Goal: Transaction & Acquisition: Book appointment/travel/reservation

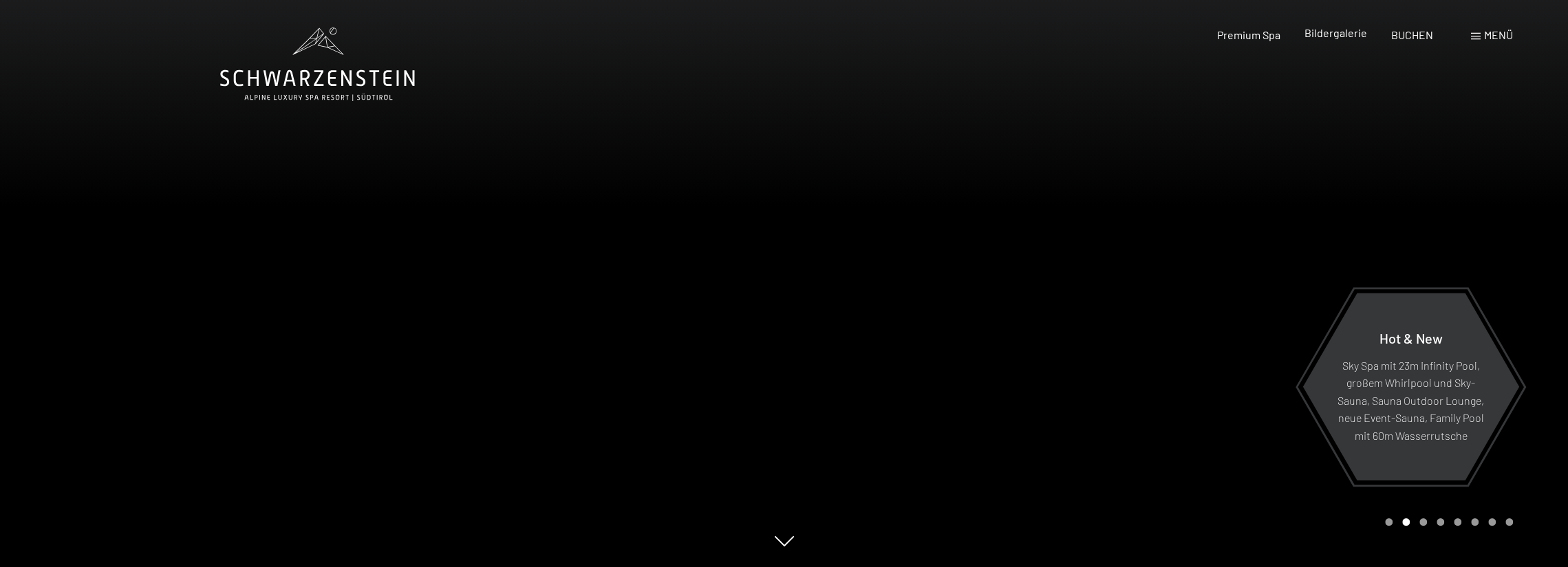
click at [1339, 28] on span "Bildergalerie" at bounding box center [1336, 32] width 62 height 13
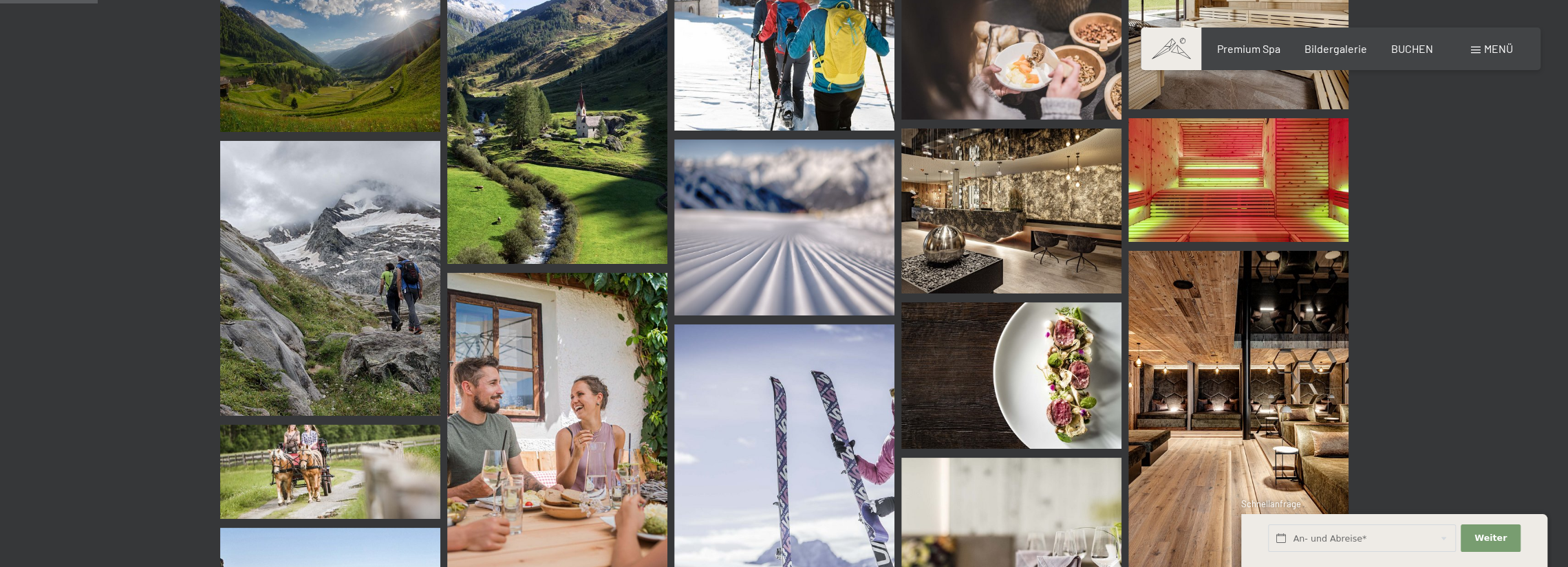
scroll to position [1091, 0]
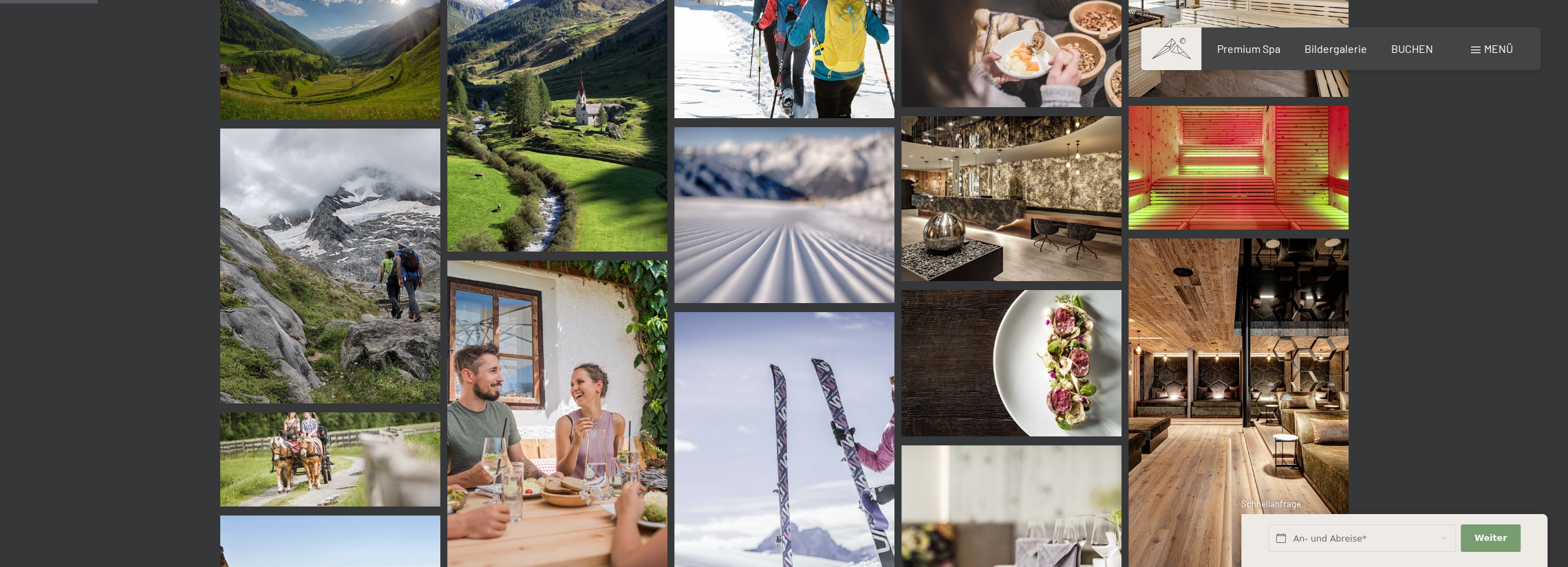
click at [1280, 354] on img at bounding box center [1238, 404] width 220 height 330
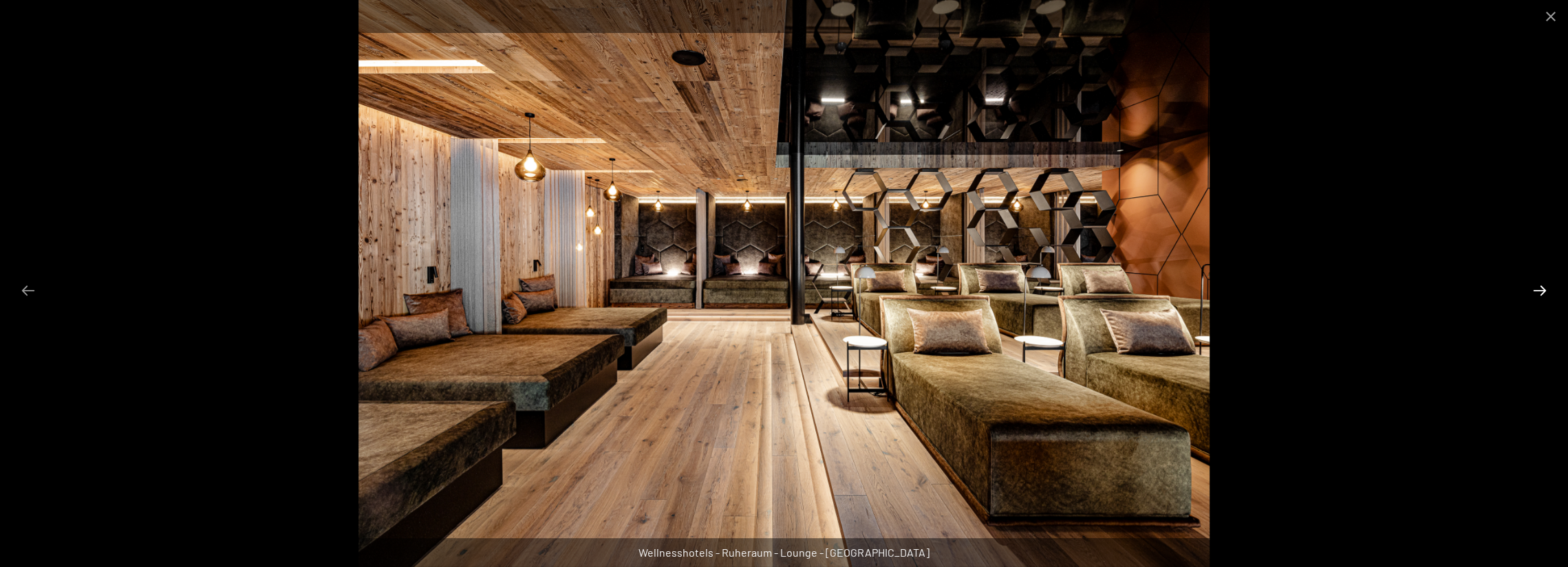
click at [1546, 290] on button "Next slide" at bounding box center [1540, 291] width 29 height 27
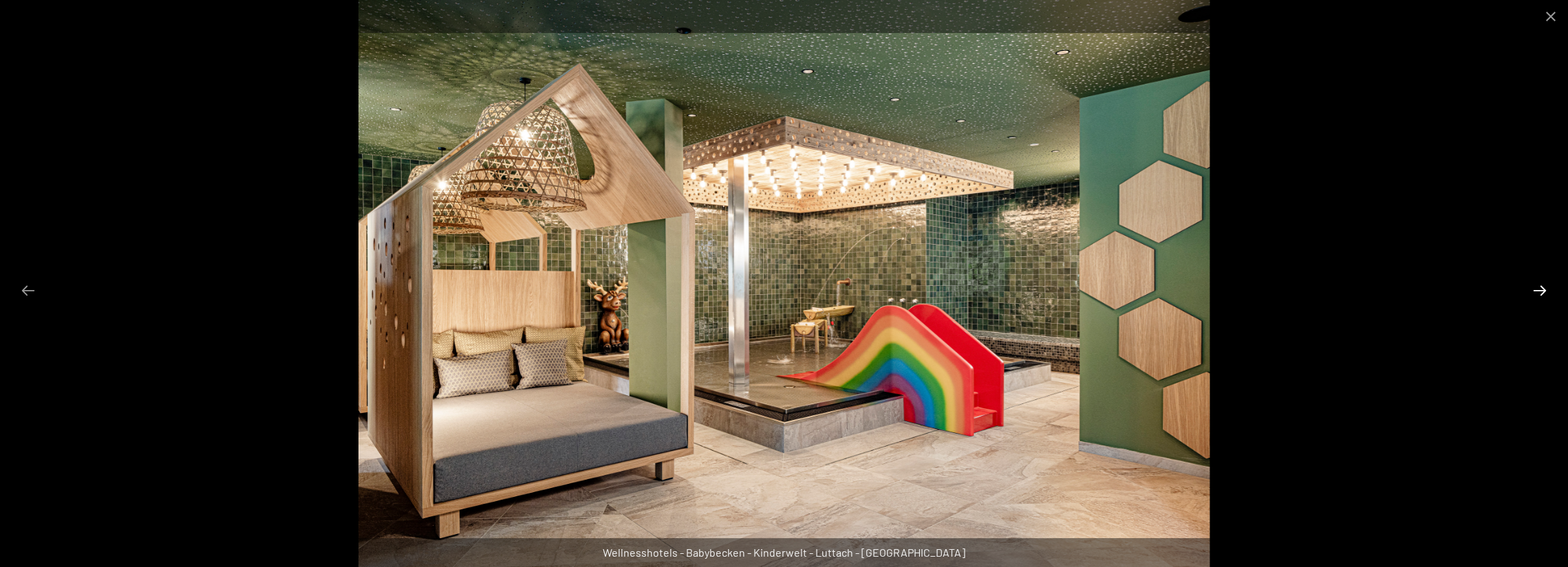
click at [1546, 290] on button "Next slide" at bounding box center [1540, 291] width 29 height 27
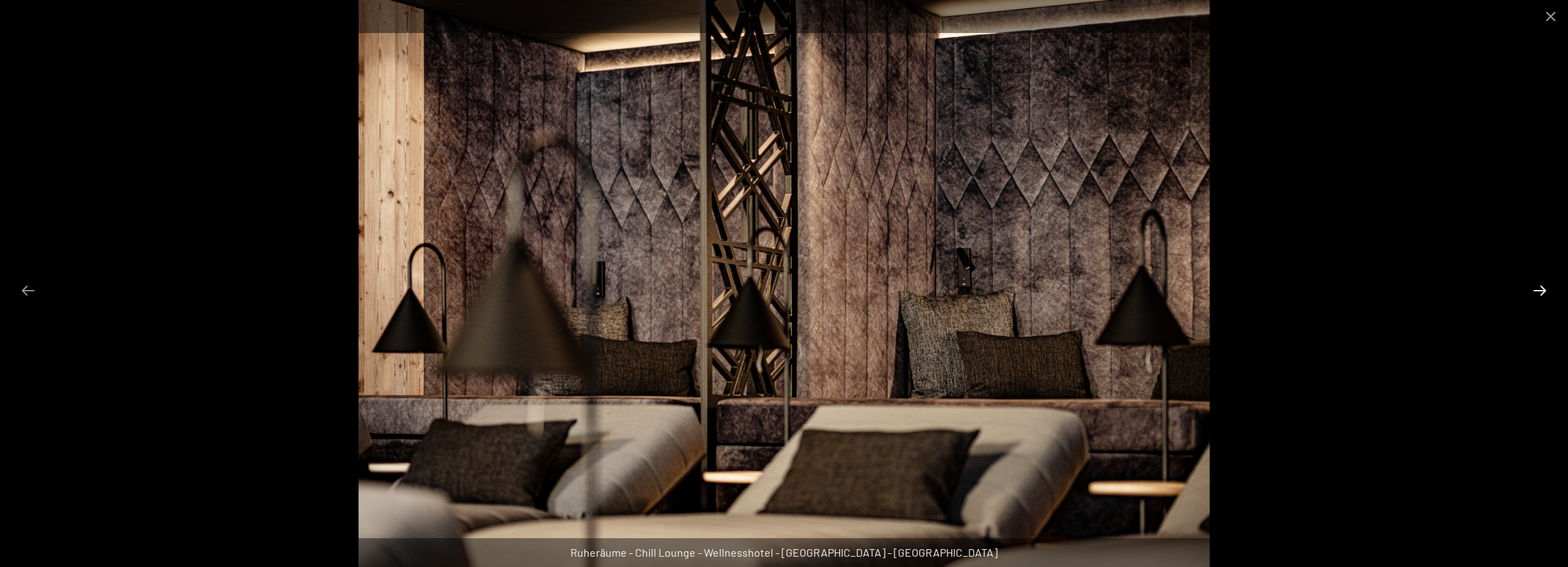
click at [1546, 290] on button "Next slide" at bounding box center [1540, 291] width 29 height 27
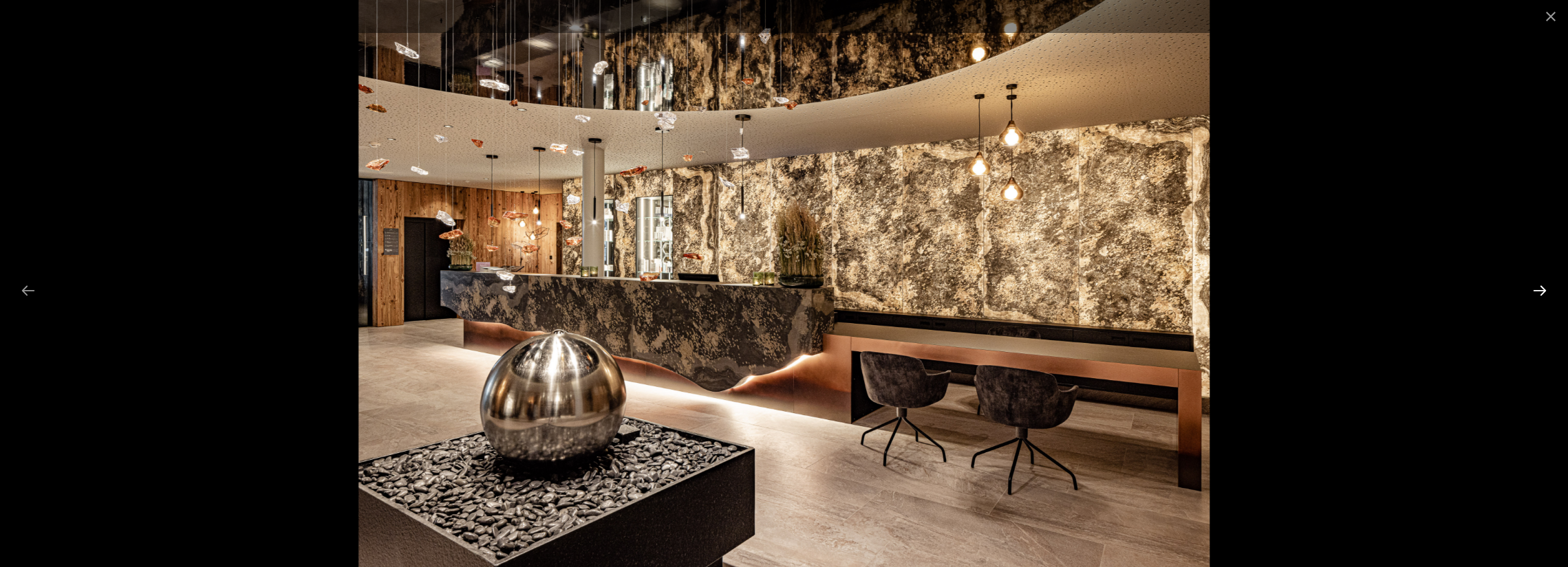
click at [1545, 290] on button "Next slide" at bounding box center [1540, 291] width 29 height 27
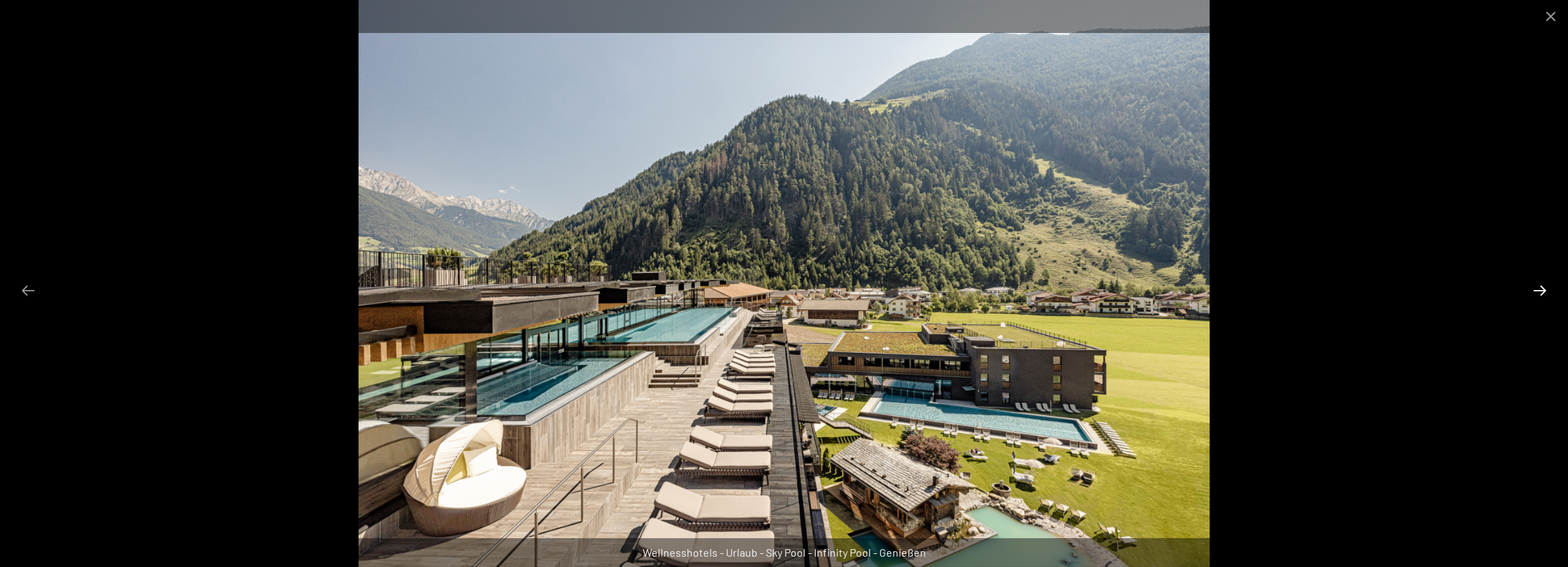
click at [1542, 287] on button "Next slide" at bounding box center [1540, 291] width 29 height 27
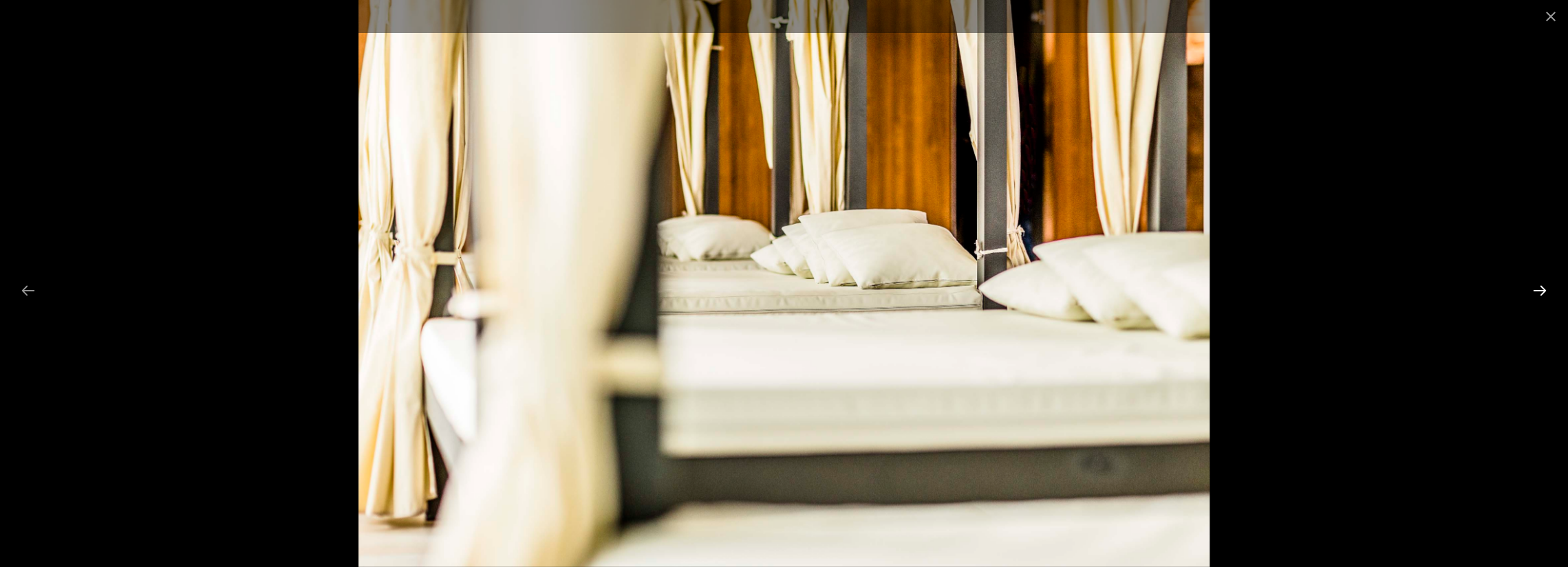
click at [1542, 287] on button "Next slide" at bounding box center [1540, 291] width 29 height 27
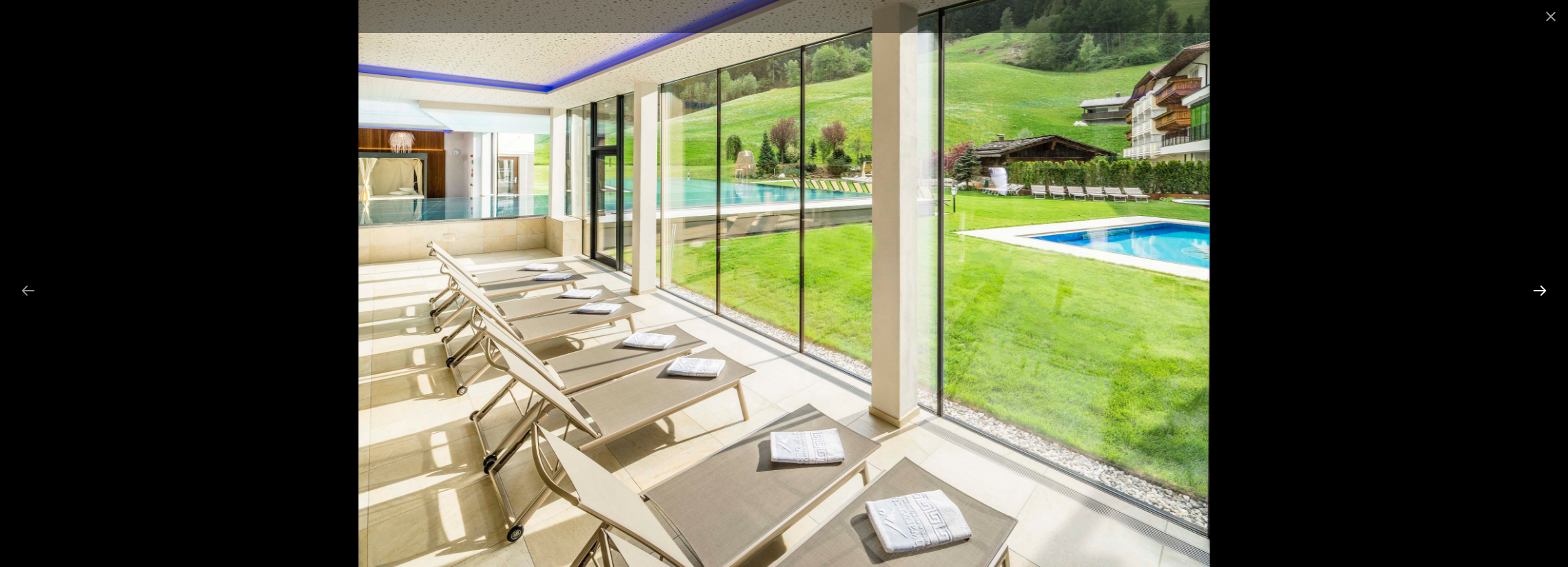
click at [1542, 287] on button "Next slide" at bounding box center [1540, 291] width 29 height 27
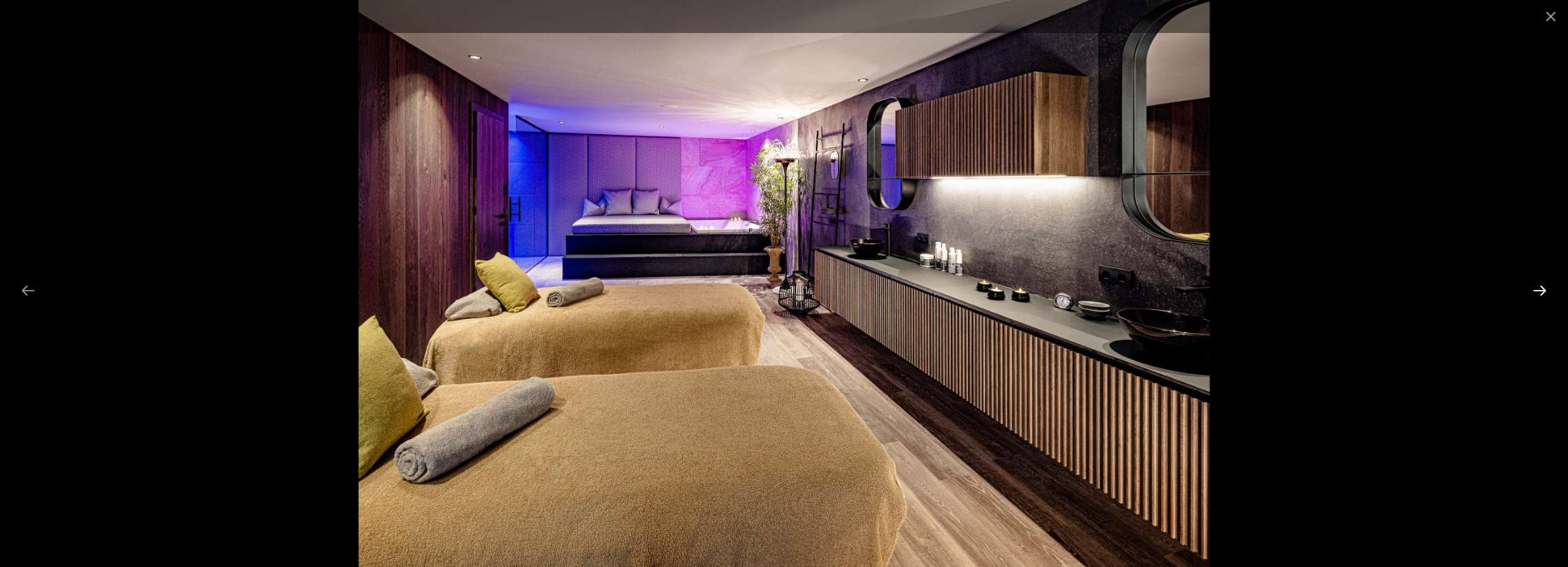
click at [1542, 287] on button "Next slide" at bounding box center [1540, 291] width 29 height 27
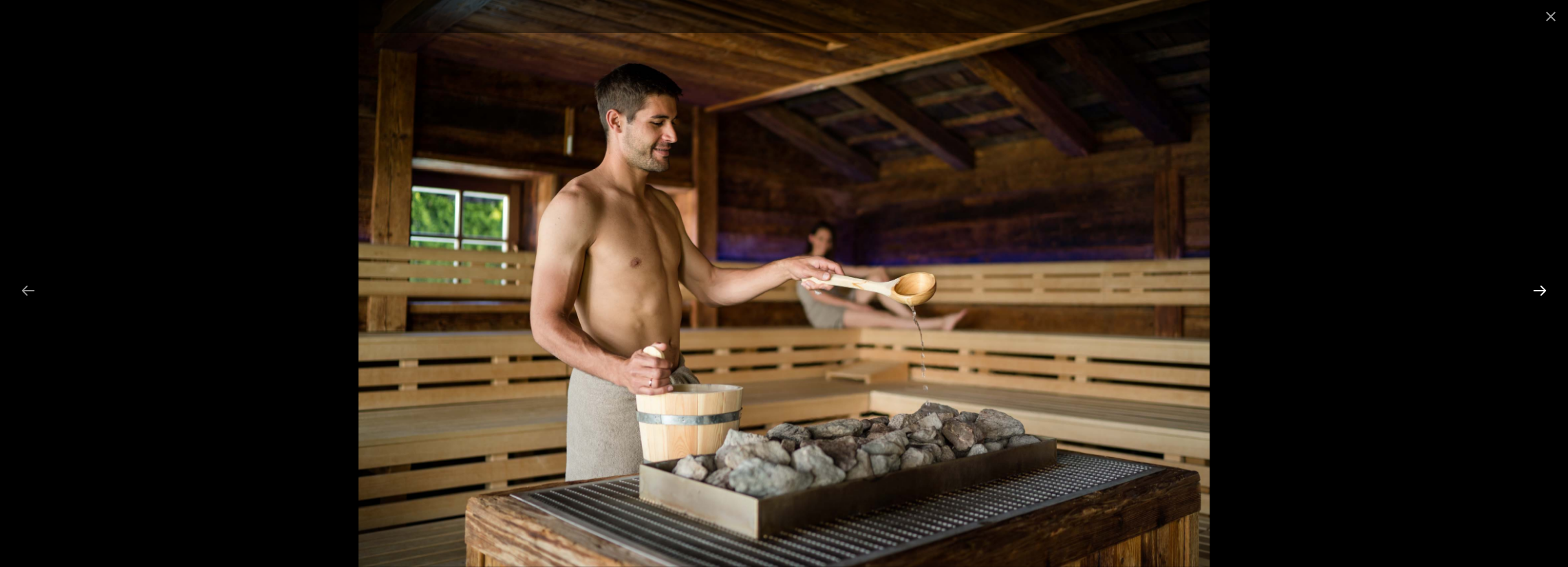
click at [1542, 287] on button "Next slide" at bounding box center [1540, 291] width 29 height 27
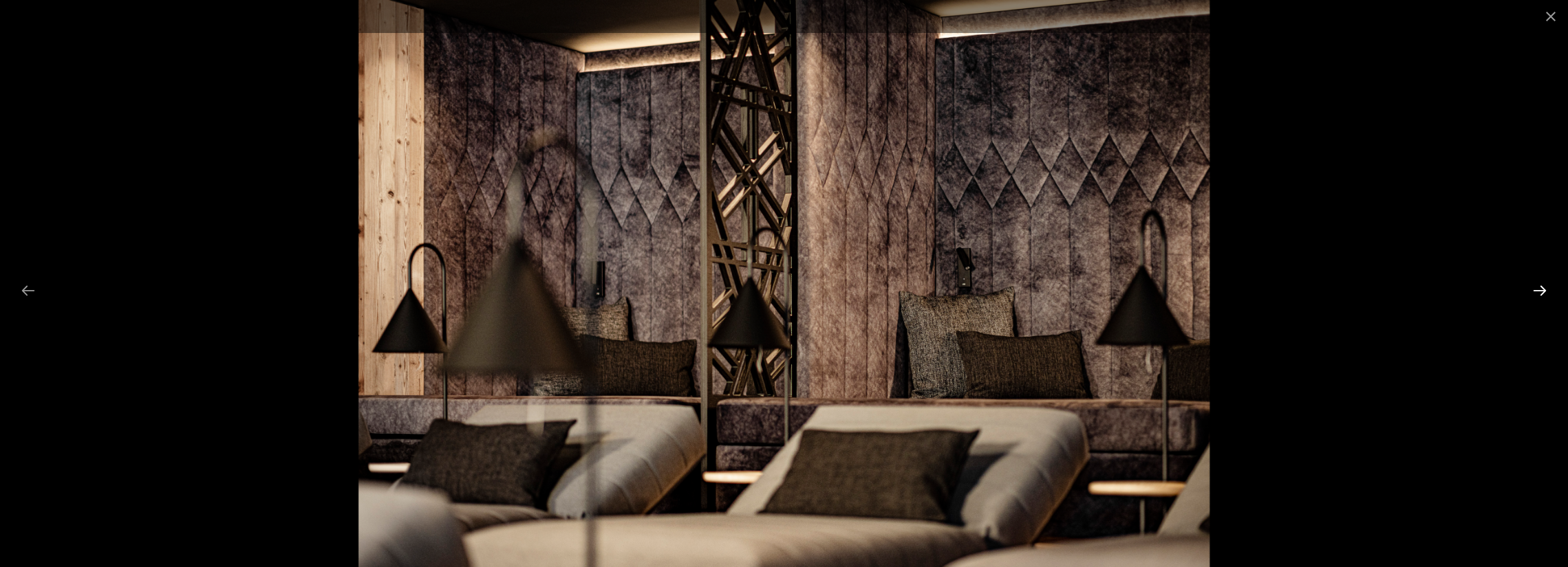
click at [1542, 287] on button "Next slide" at bounding box center [1540, 291] width 29 height 27
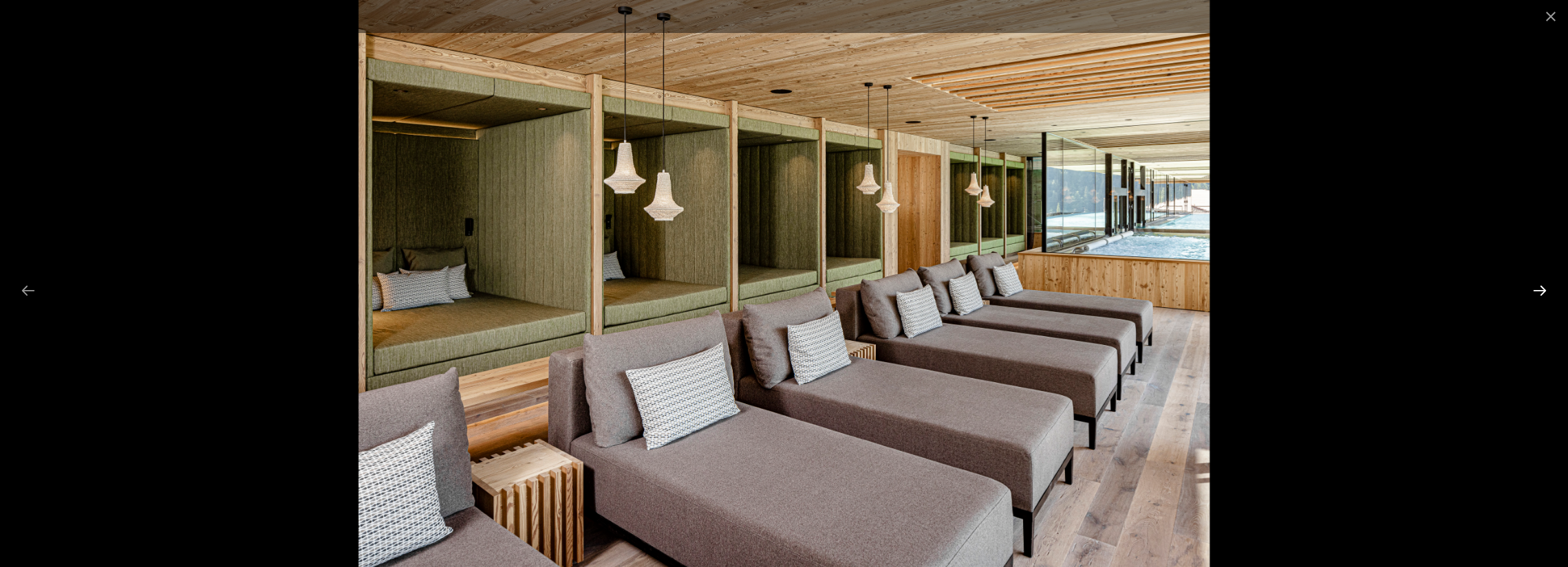
click at [1542, 287] on button "Next slide" at bounding box center [1540, 291] width 29 height 27
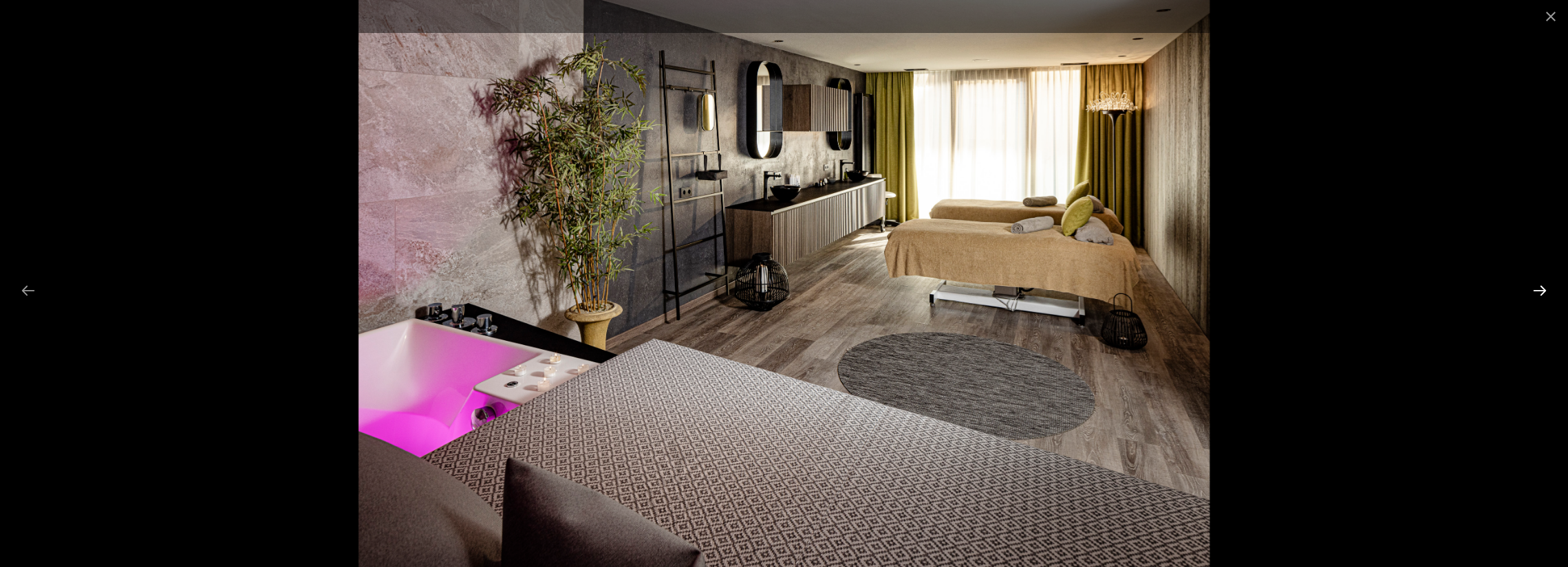
click at [1542, 287] on button "Next slide" at bounding box center [1540, 291] width 29 height 27
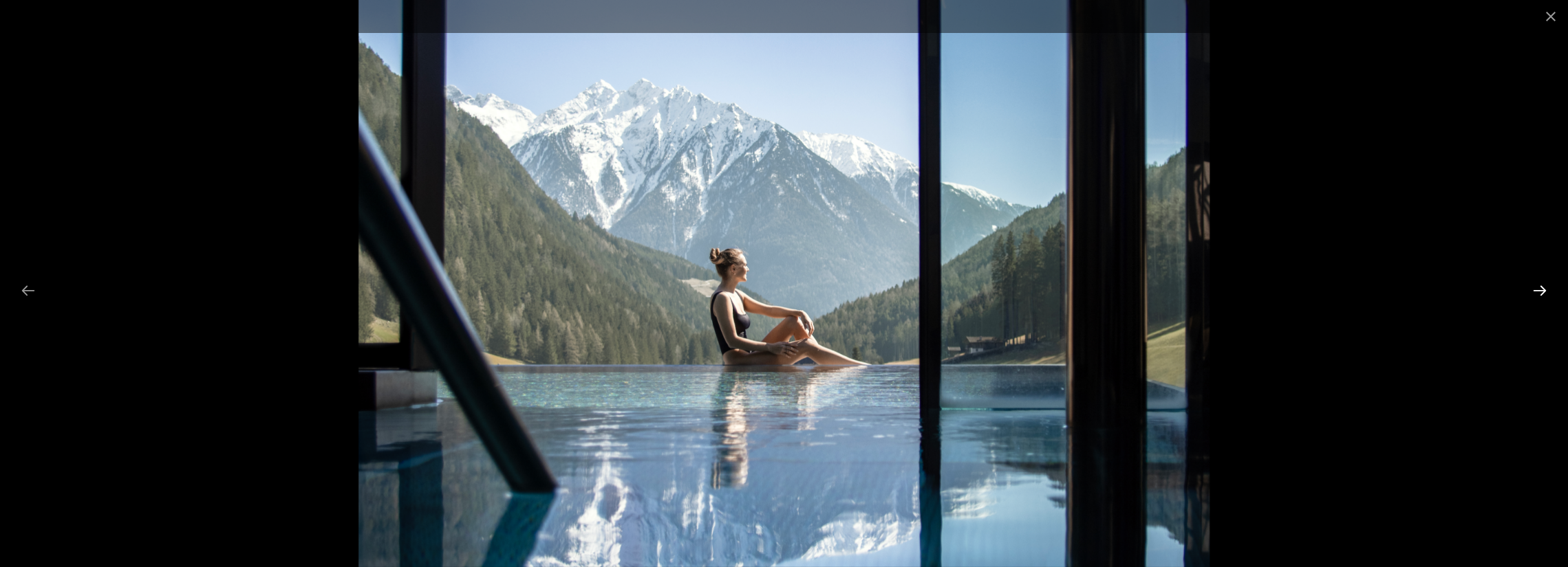
click at [1542, 287] on button "Next slide" at bounding box center [1540, 291] width 29 height 27
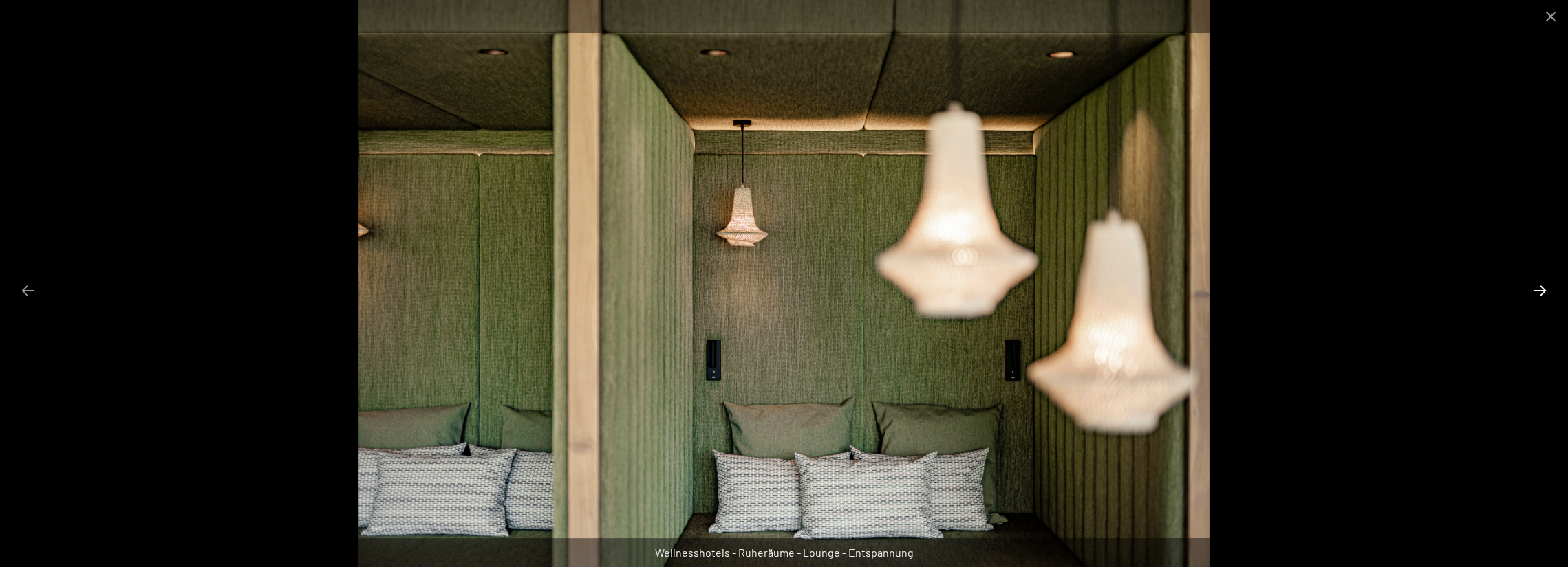
click at [1542, 287] on button "Next slide" at bounding box center [1540, 291] width 29 height 27
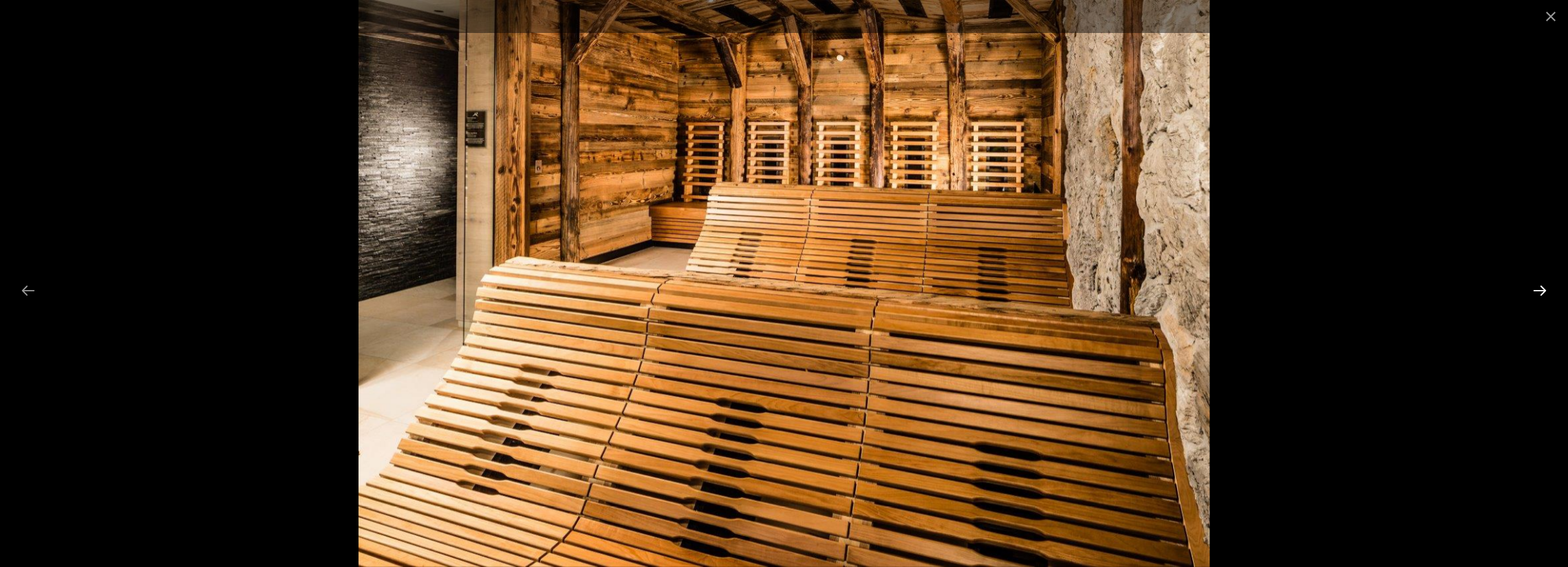
click at [1542, 287] on button "Next slide" at bounding box center [1540, 291] width 29 height 27
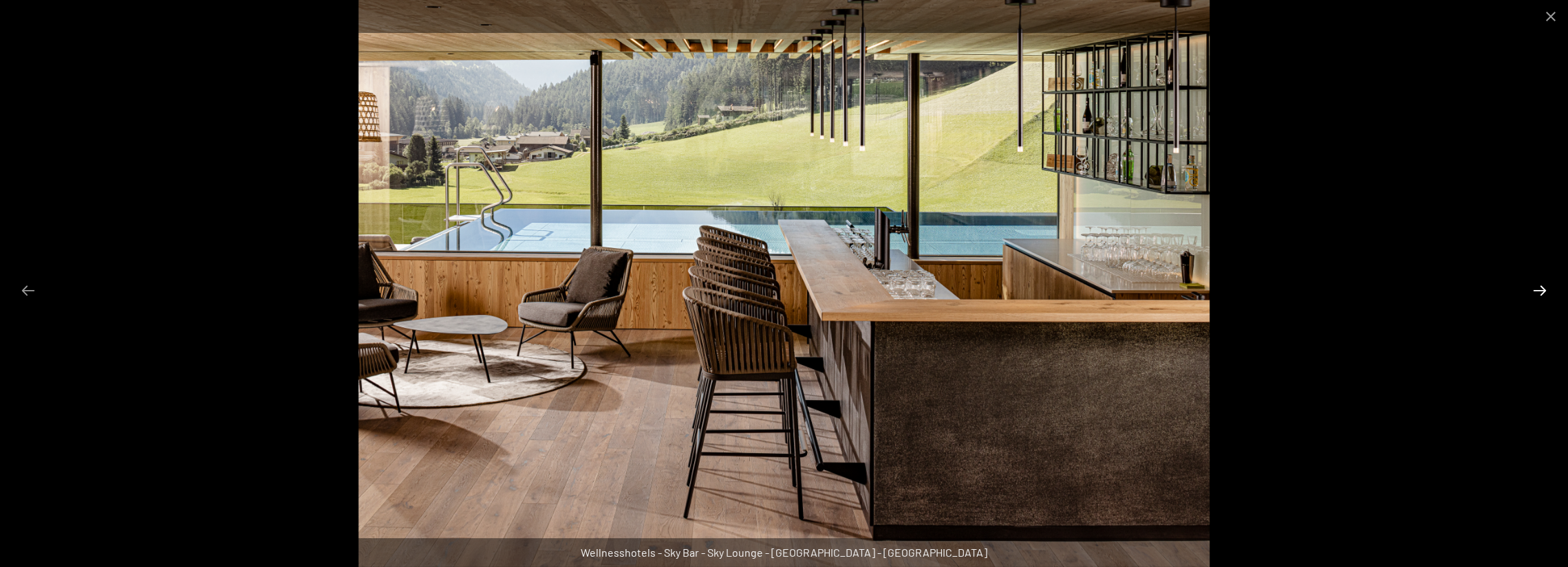
click at [1541, 292] on button "Next slide" at bounding box center [1540, 291] width 29 height 27
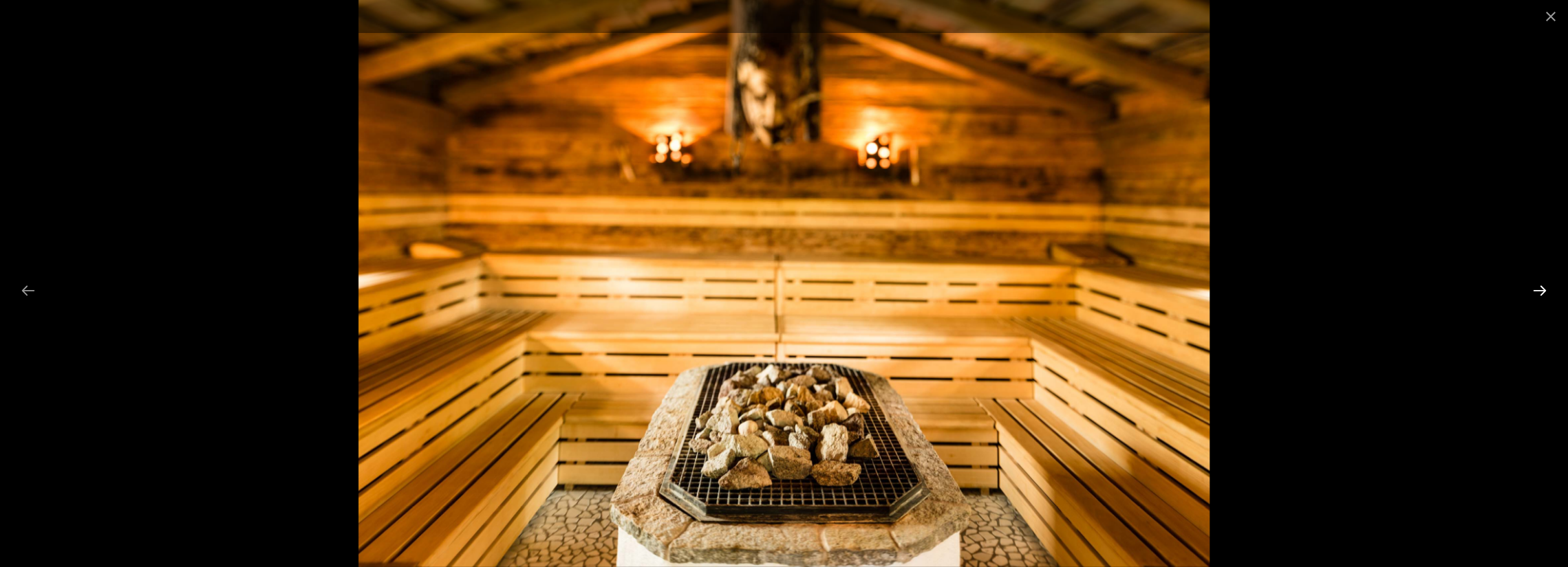
click at [1541, 292] on button "Next slide" at bounding box center [1540, 291] width 29 height 27
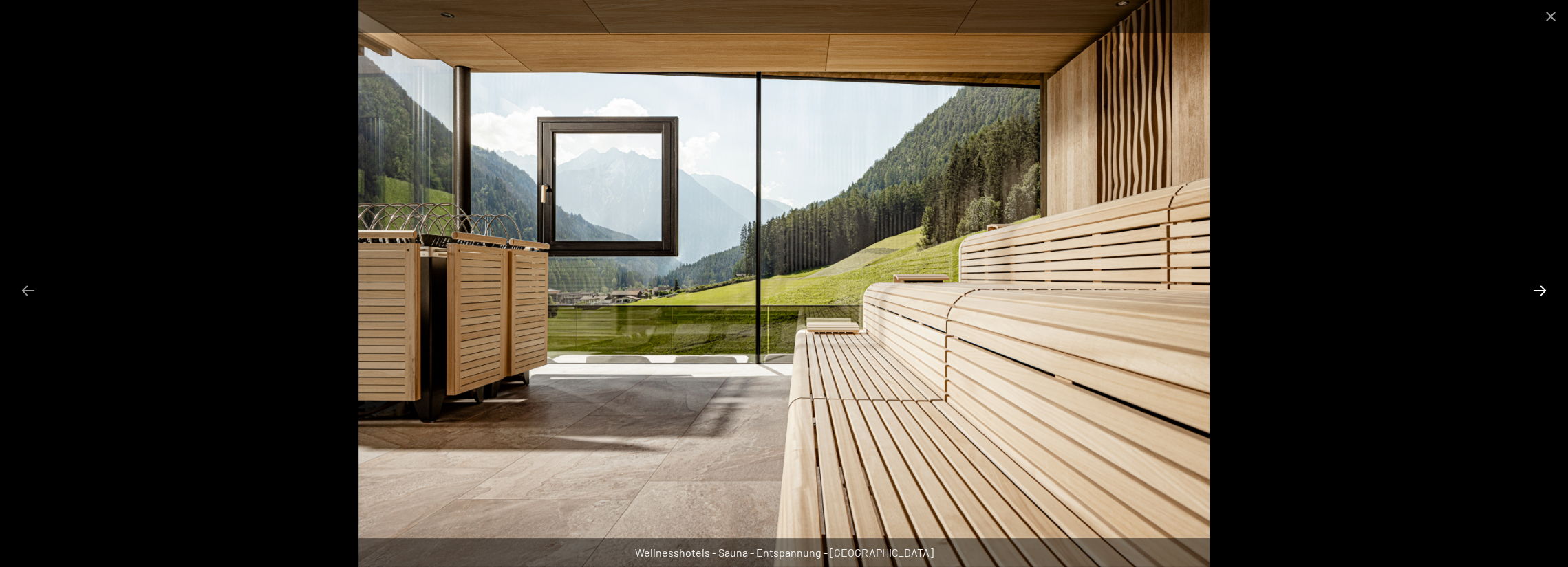
click at [1541, 292] on button "Next slide" at bounding box center [1540, 291] width 29 height 27
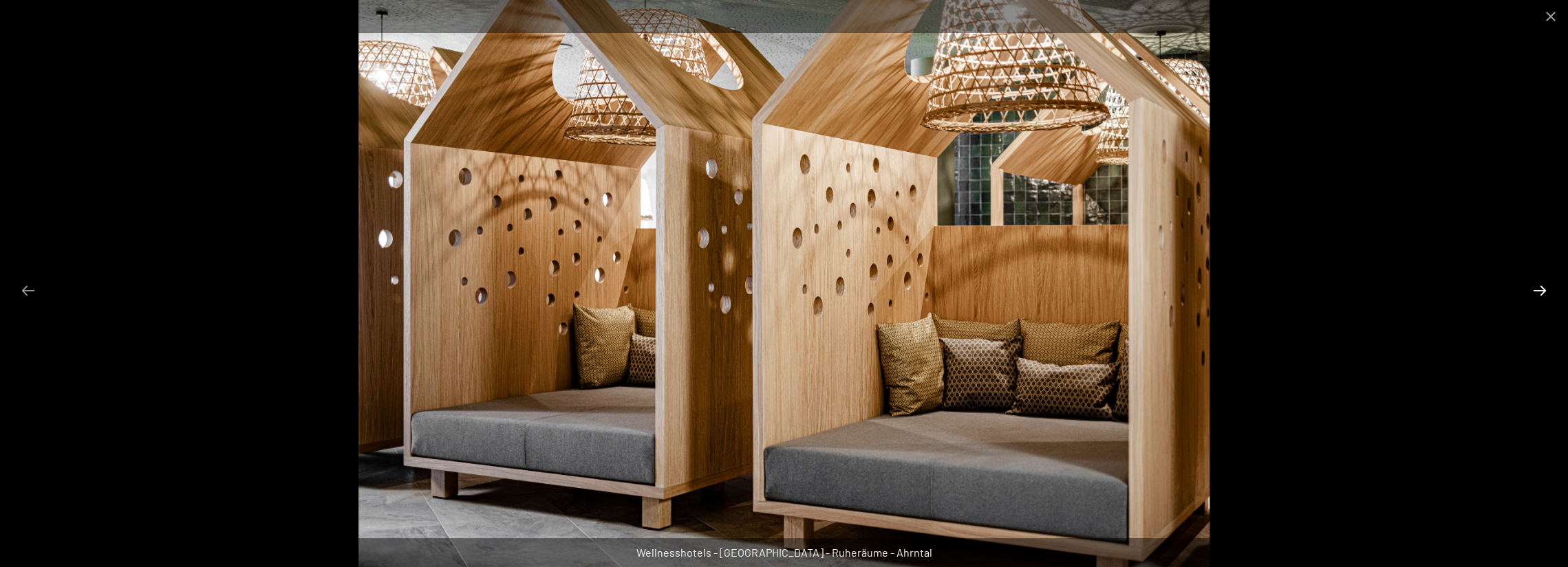
click at [1541, 292] on button "Next slide" at bounding box center [1540, 291] width 29 height 27
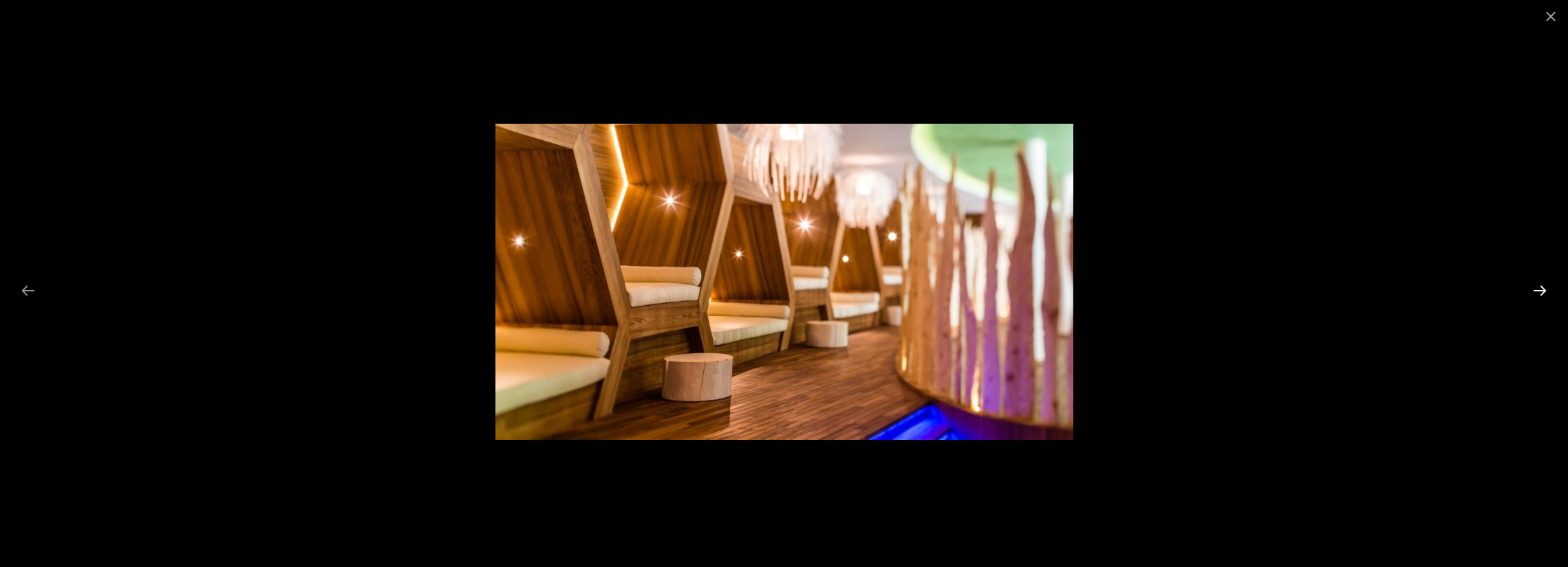
click at [1541, 292] on button "Next slide" at bounding box center [1540, 291] width 29 height 27
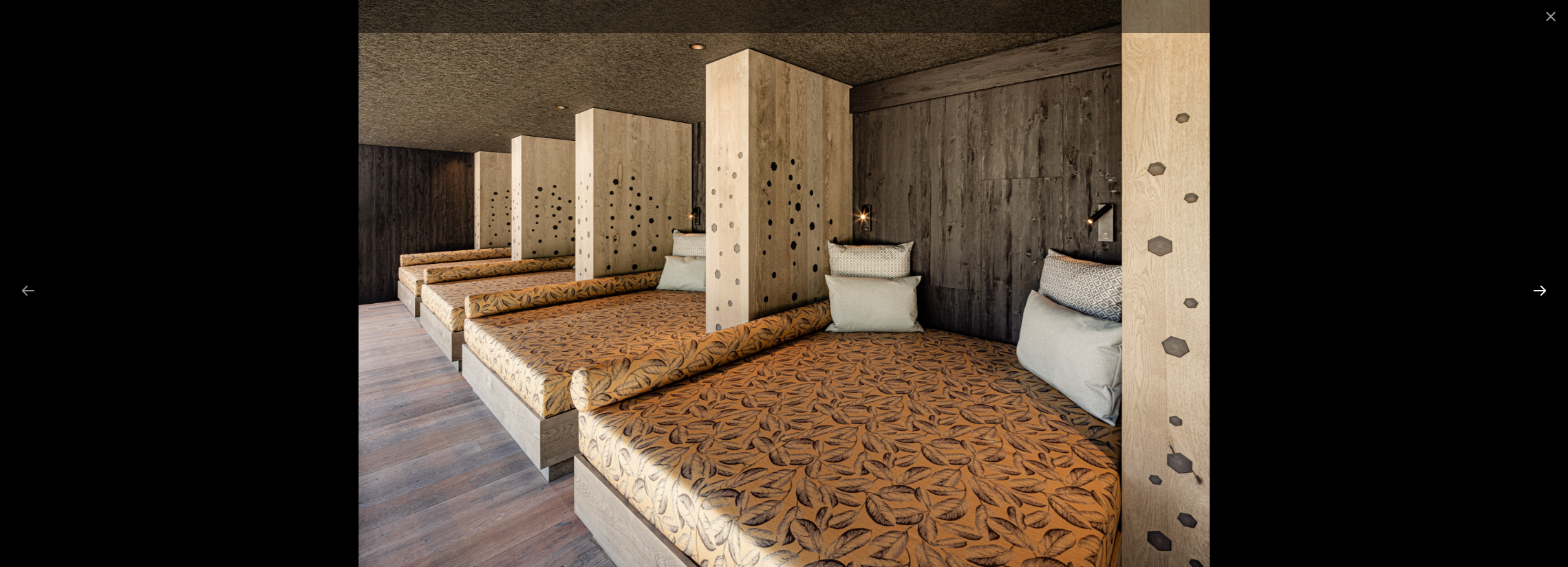
click at [1541, 292] on button "Next slide" at bounding box center [1540, 291] width 29 height 27
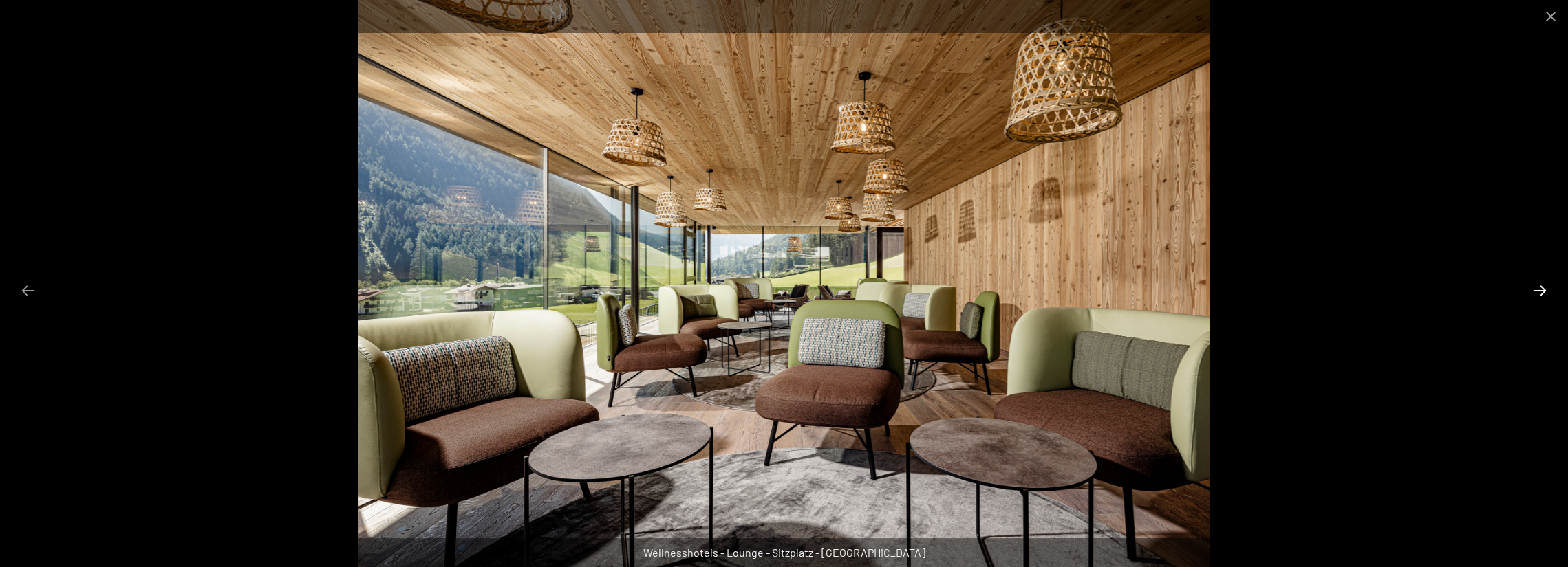
click at [1541, 292] on button "Next slide" at bounding box center [1540, 291] width 29 height 27
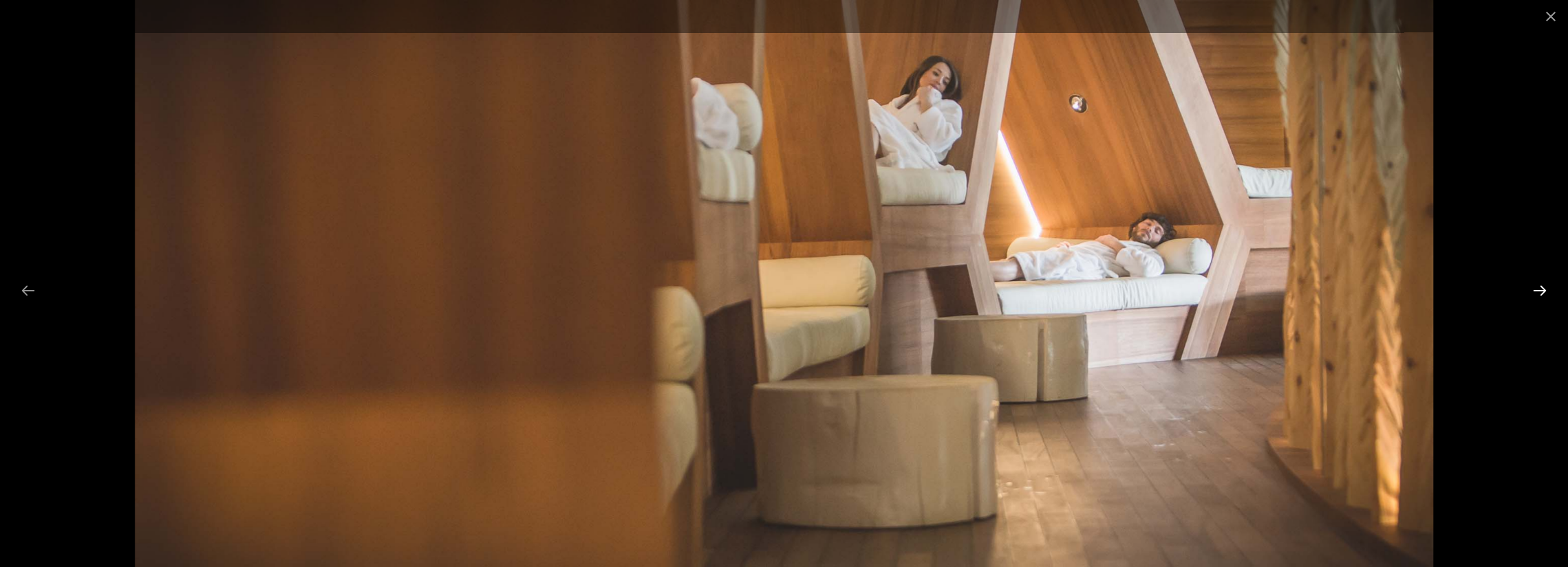
click at [1541, 292] on button "Next slide" at bounding box center [1540, 291] width 29 height 27
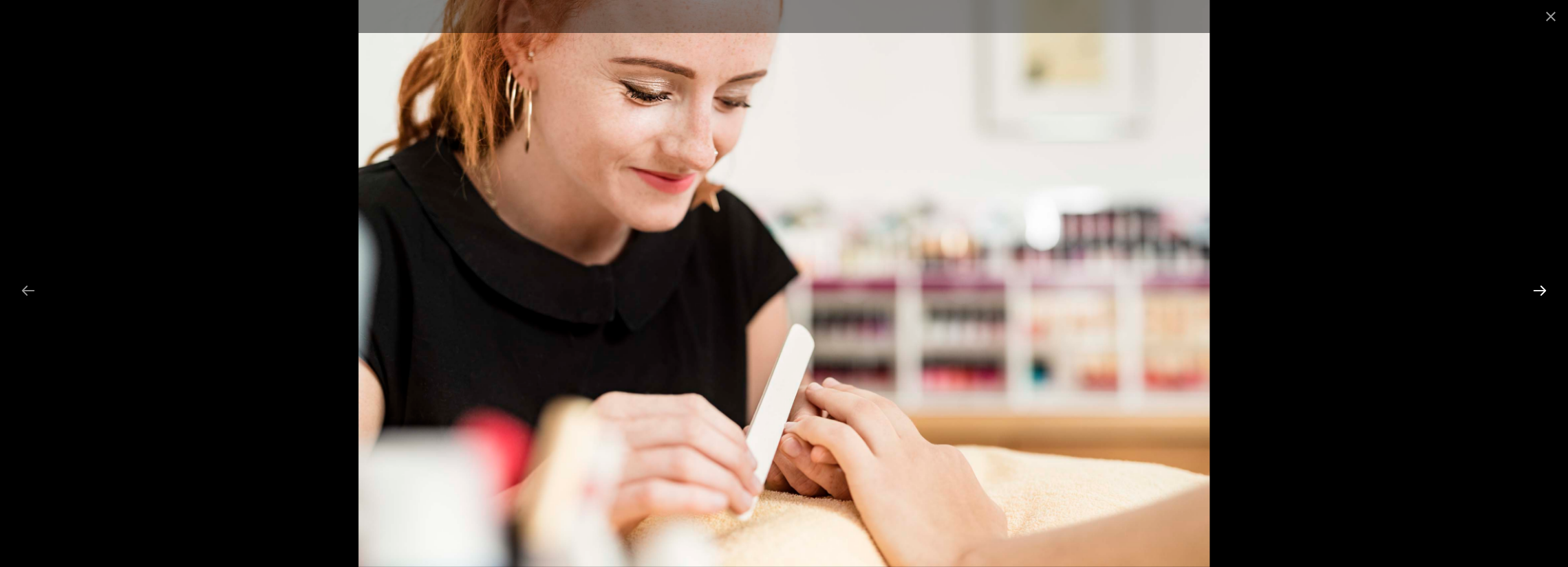
click at [1541, 292] on button "Next slide" at bounding box center [1540, 291] width 29 height 27
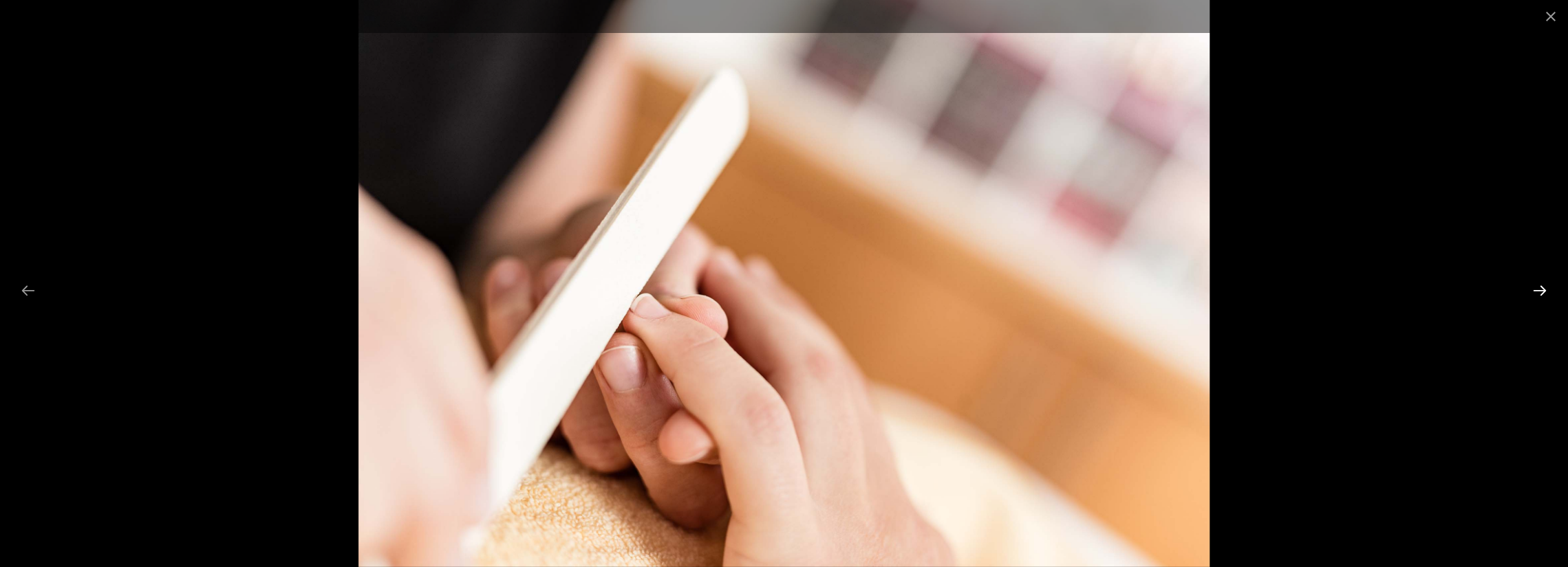
click at [1541, 292] on button "Next slide" at bounding box center [1540, 291] width 29 height 27
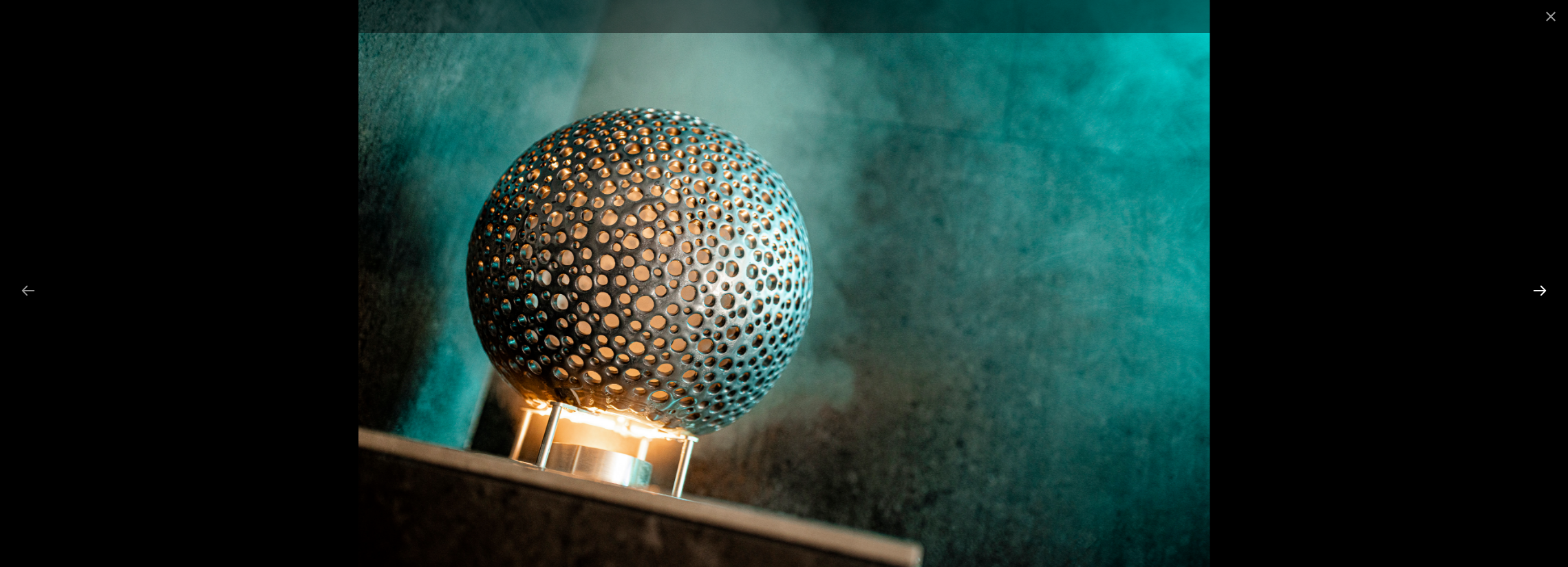
click at [1541, 292] on button "Next slide" at bounding box center [1540, 291] width 29 height 27
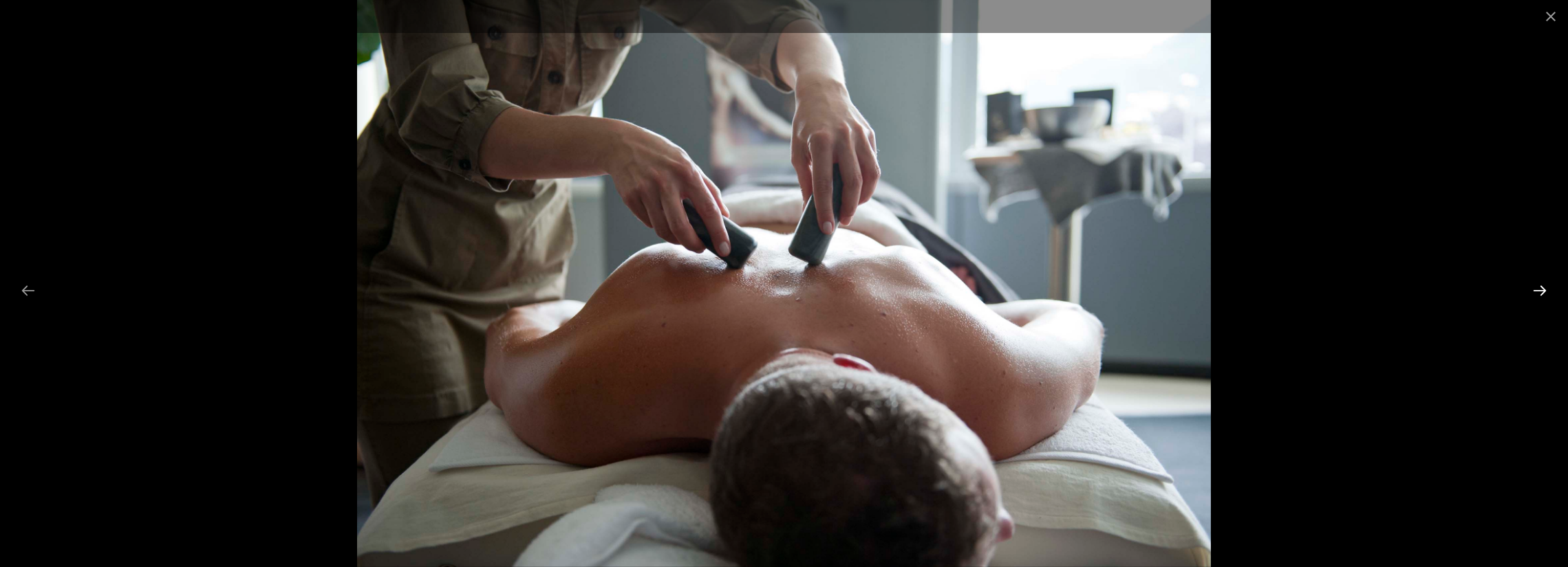
click at [1541, 292] on button "Next slide" at bounding box center [1540, 291] width 29 height 27
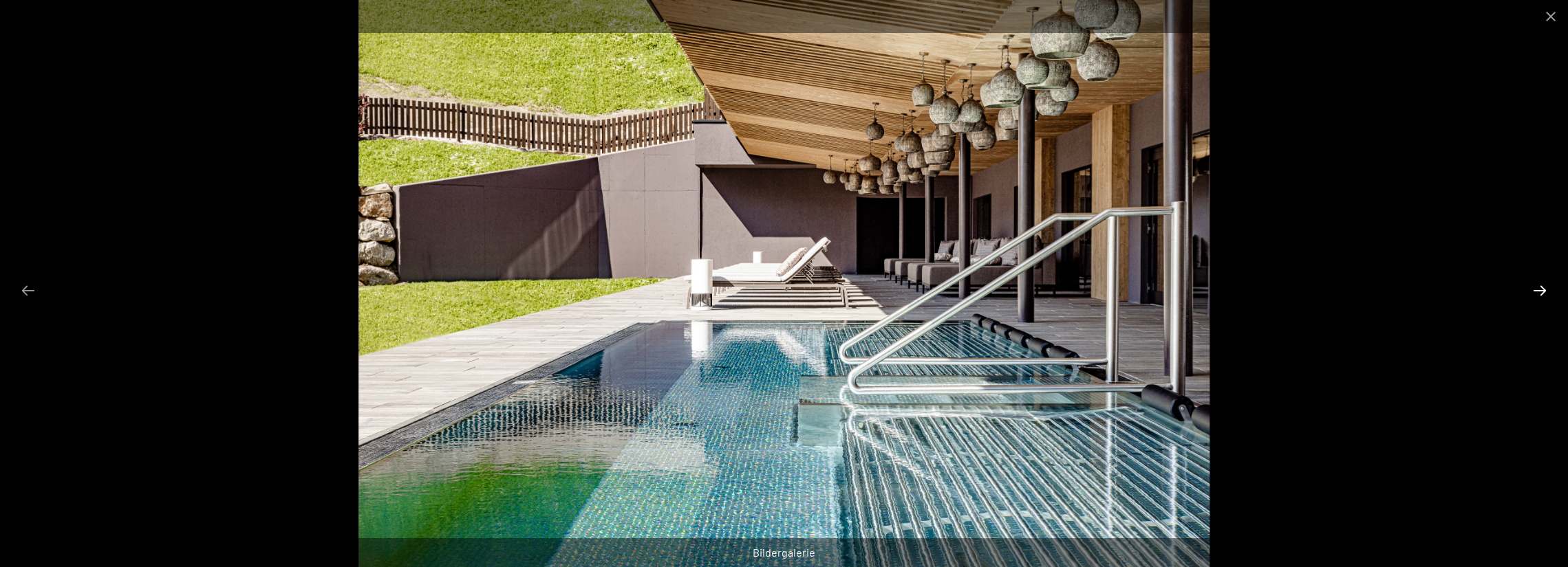
click at [1541, 292] on button "Next slide" at bounding box center [1540, 291] width 29 height 27
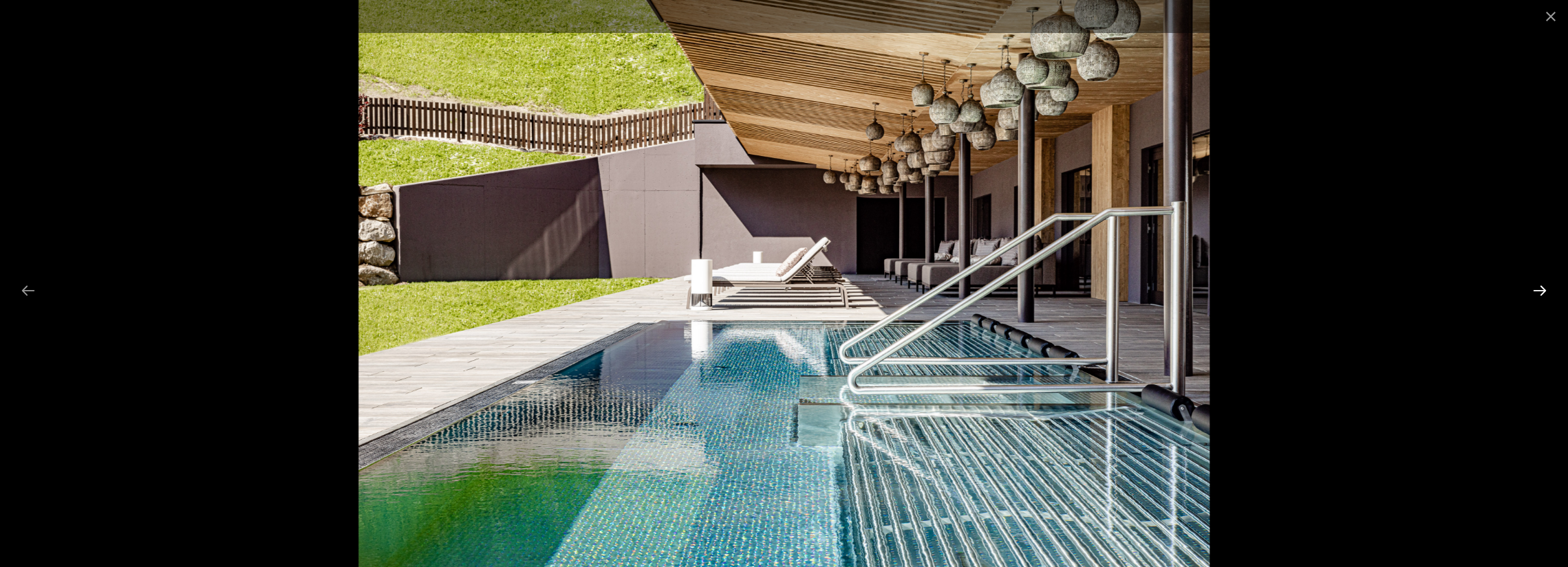
click at [1541, 292] on button "Next slide" at bounding box center [1540, 291] width 29 height 27
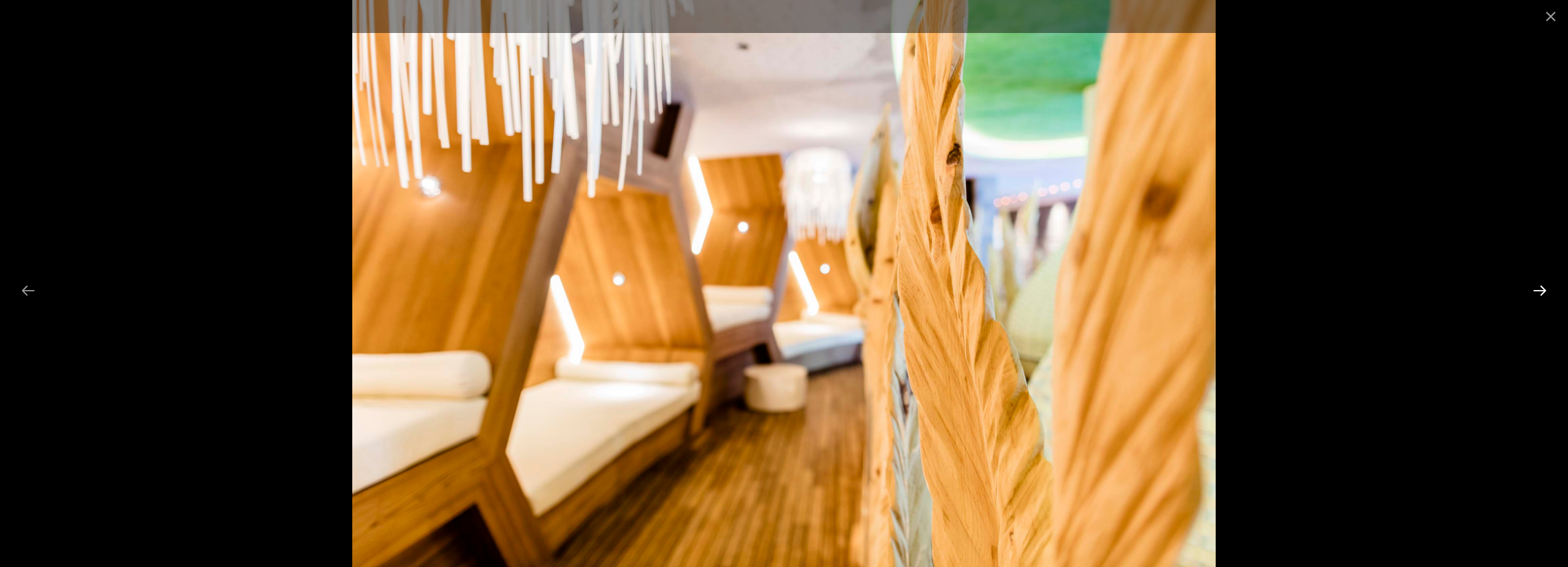
click at [1541, 292] on button "Next slide" at bounding box center [1540, 291] width 29 height 27
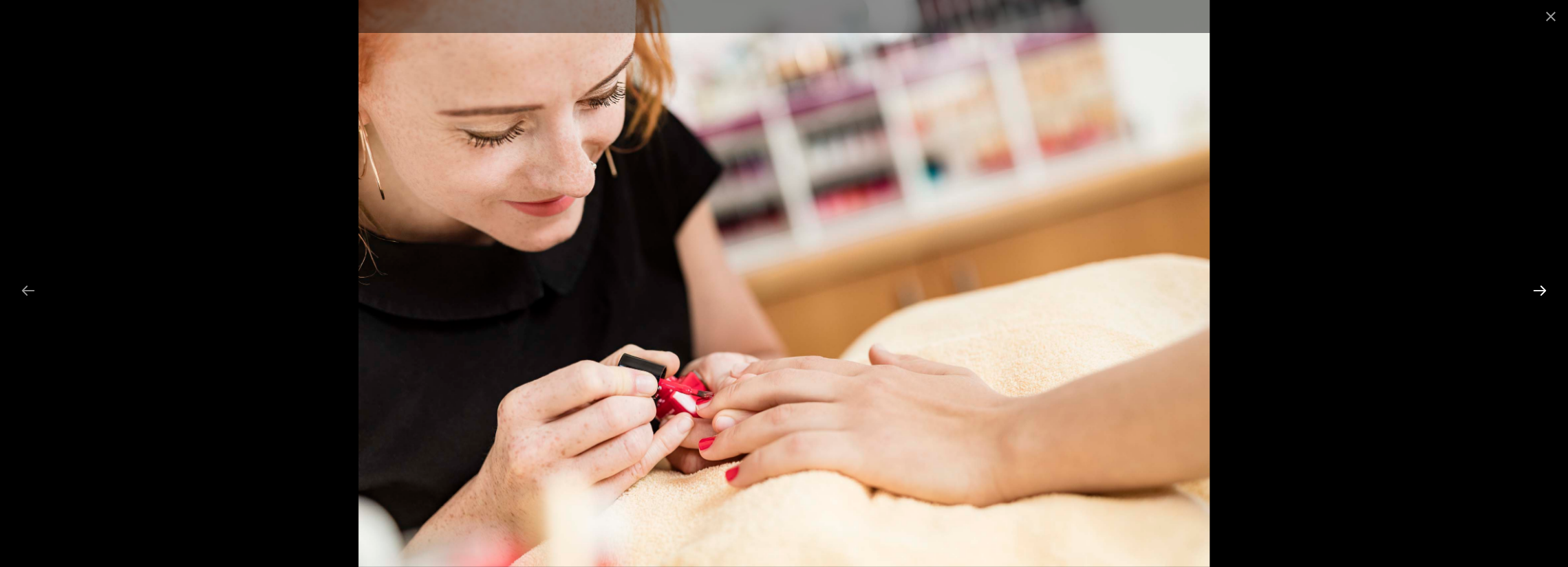
click at [1541, 292] on button "Next slide" at bounding box center [1540, 291] width 29 height 27
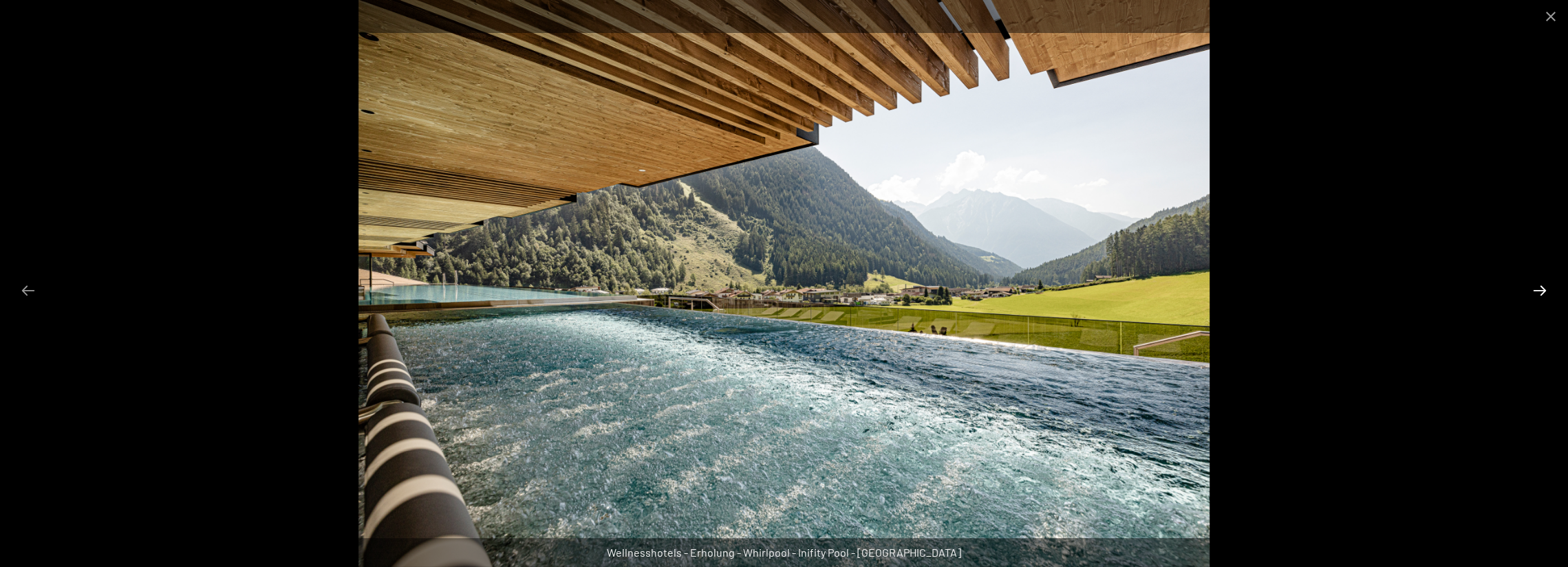
click at [1541, 292] on button "Next slide" at bounding box center [1540, 291] width 29 height 27
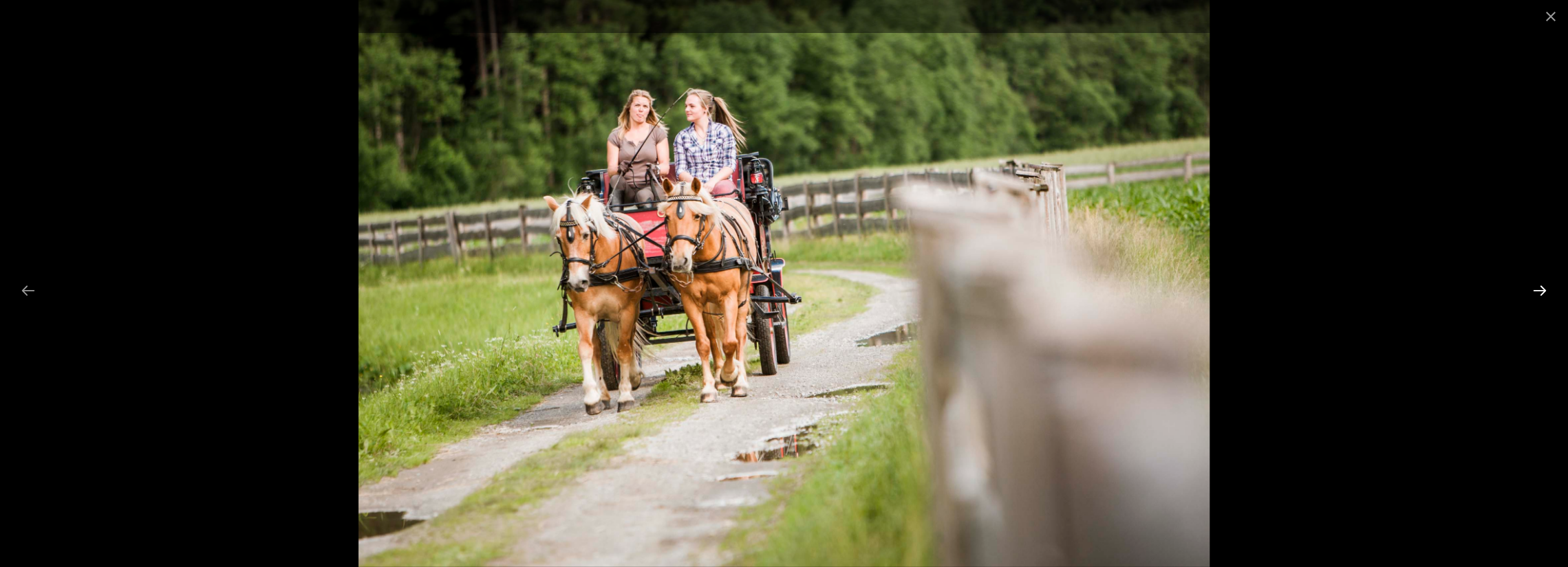
click at [1541, 292] on button "Next slide" at bounding box center [1540, 291] width 29 height 27
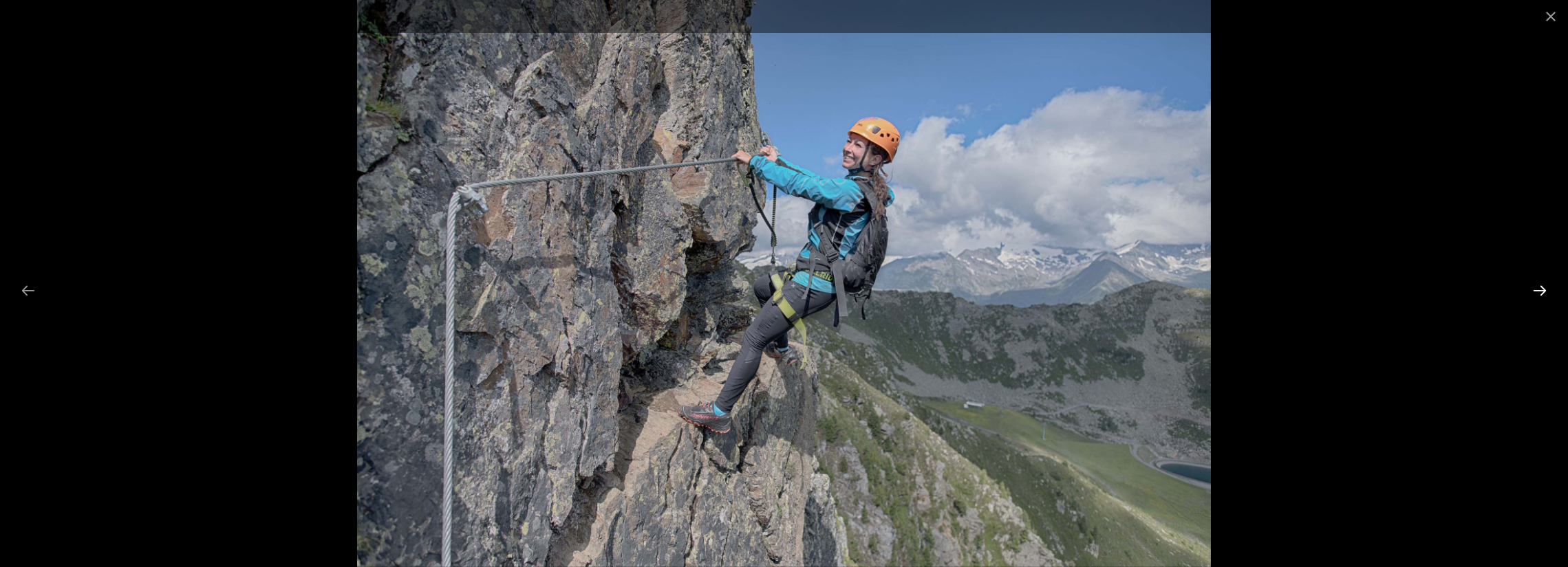
click at [1541, 292] on button "Next slide" at bounding box center [1540, 291] width 29 height 27
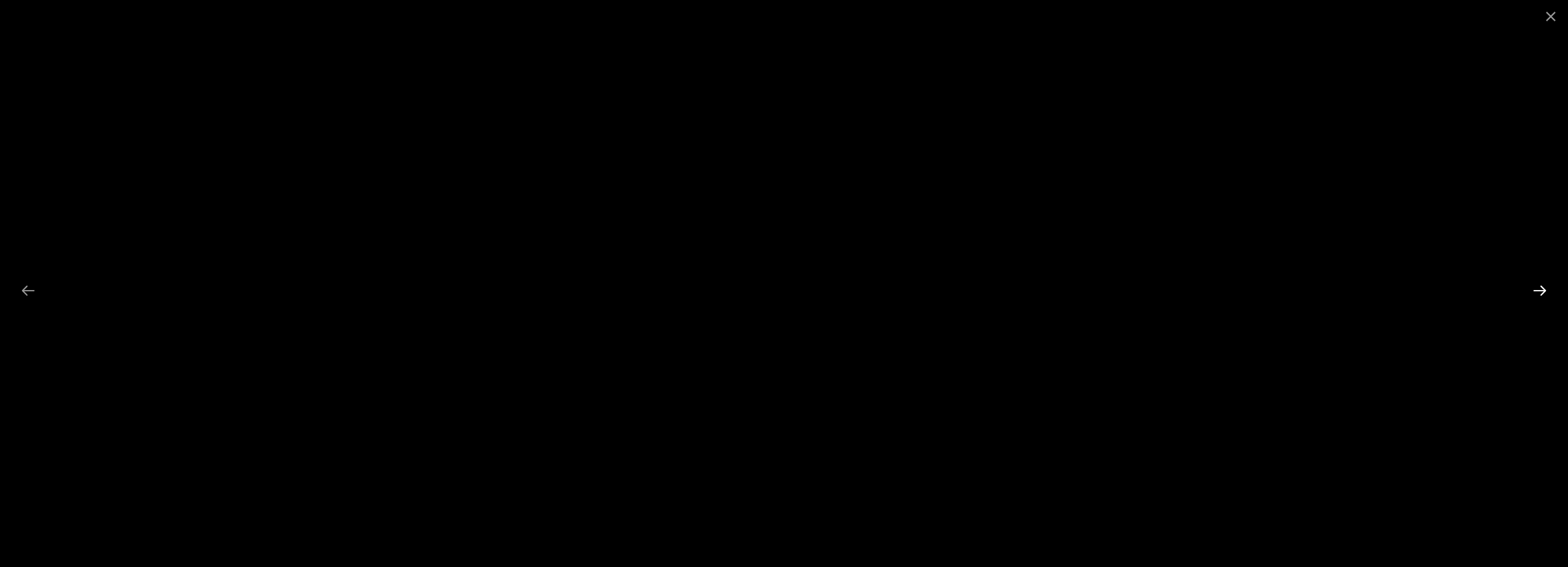
click at [1541, 292] on button "Next slide" at bounding box center [1540, 291] width 29 height 27
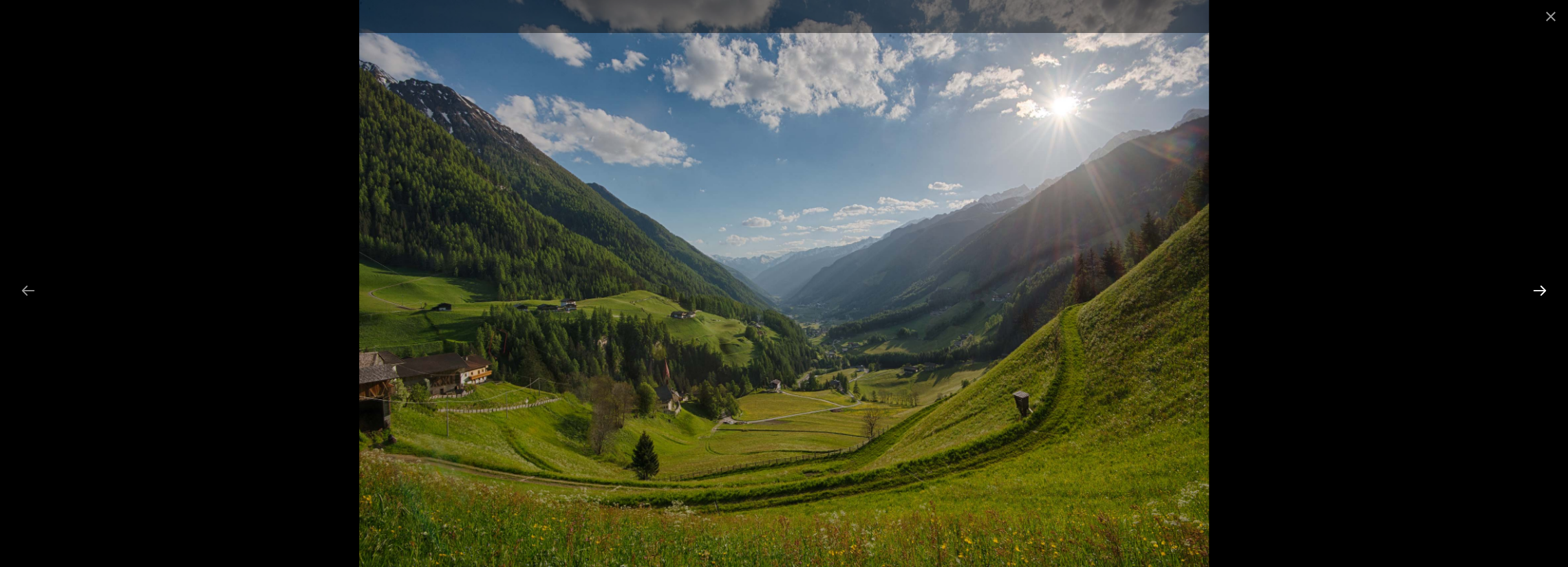
click at [1541, 292] on button "Next slide" at bounding box center [1540, 291] width 29 height 27
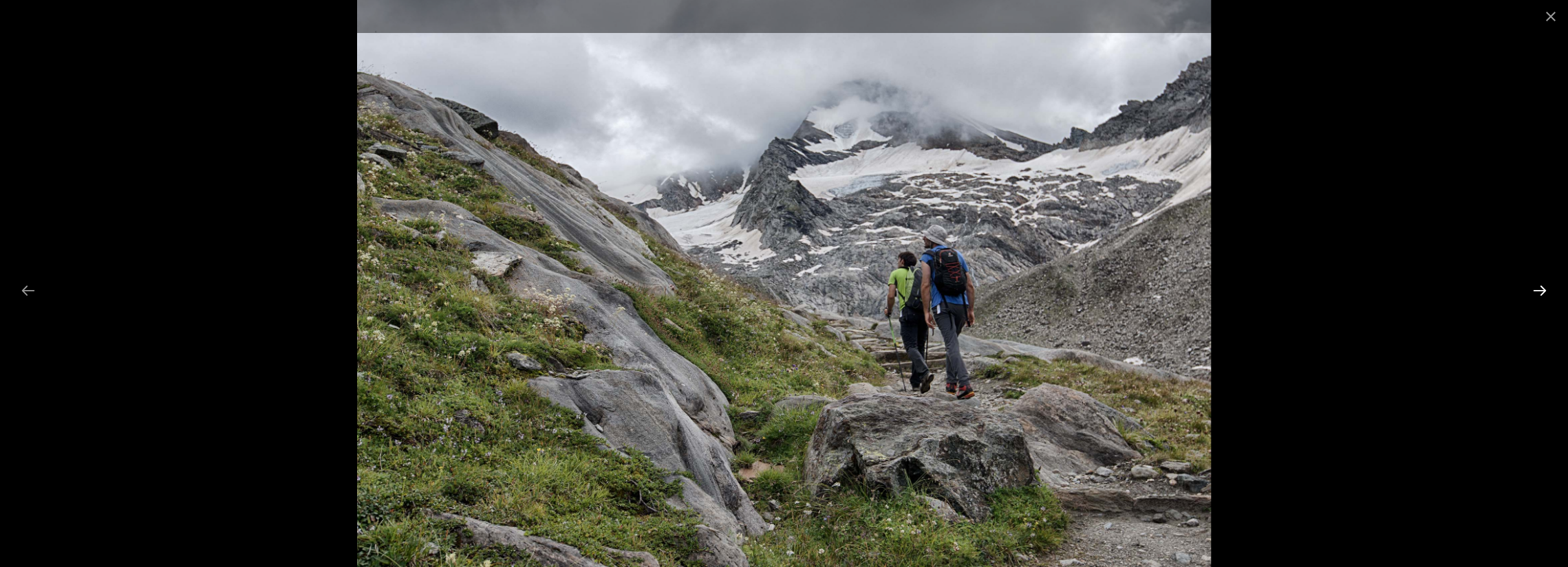
click at [1541, 292] on button "Next slide" at bounding box center [1540, 291] width 29 height 27
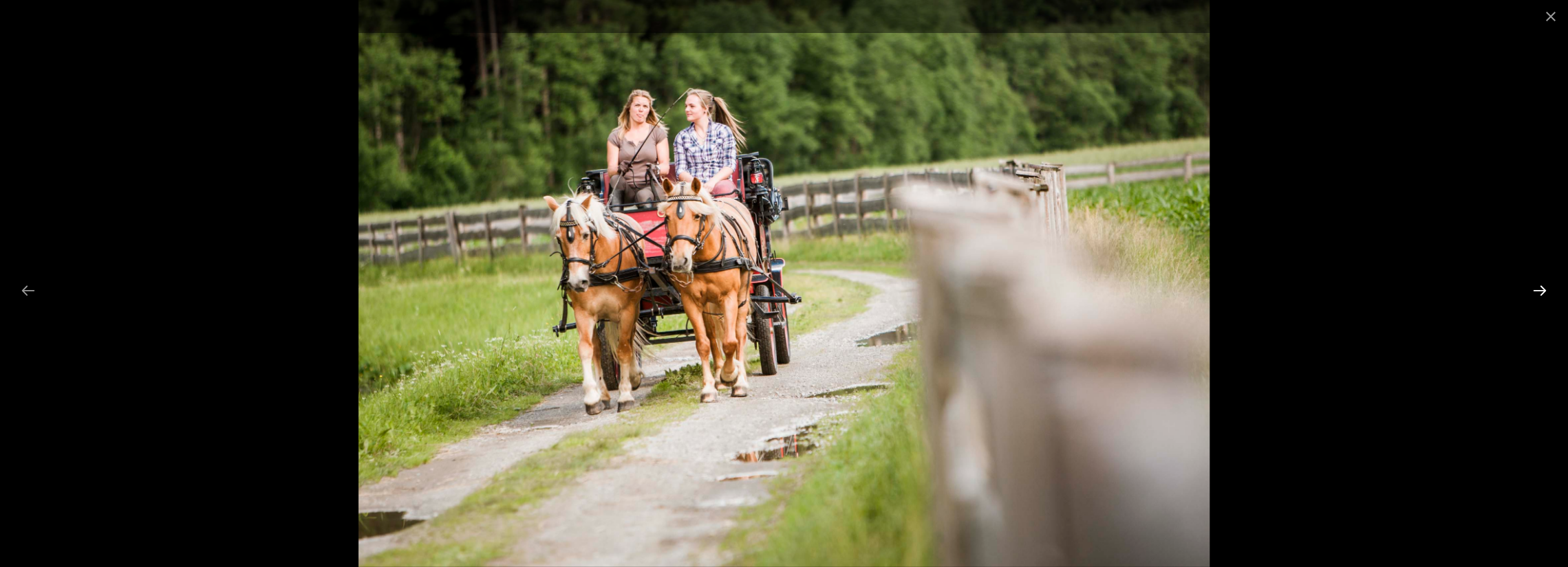
click at [1541, 292] on button "Next slide" at bounding box center [1540, 291] width 29 height 27
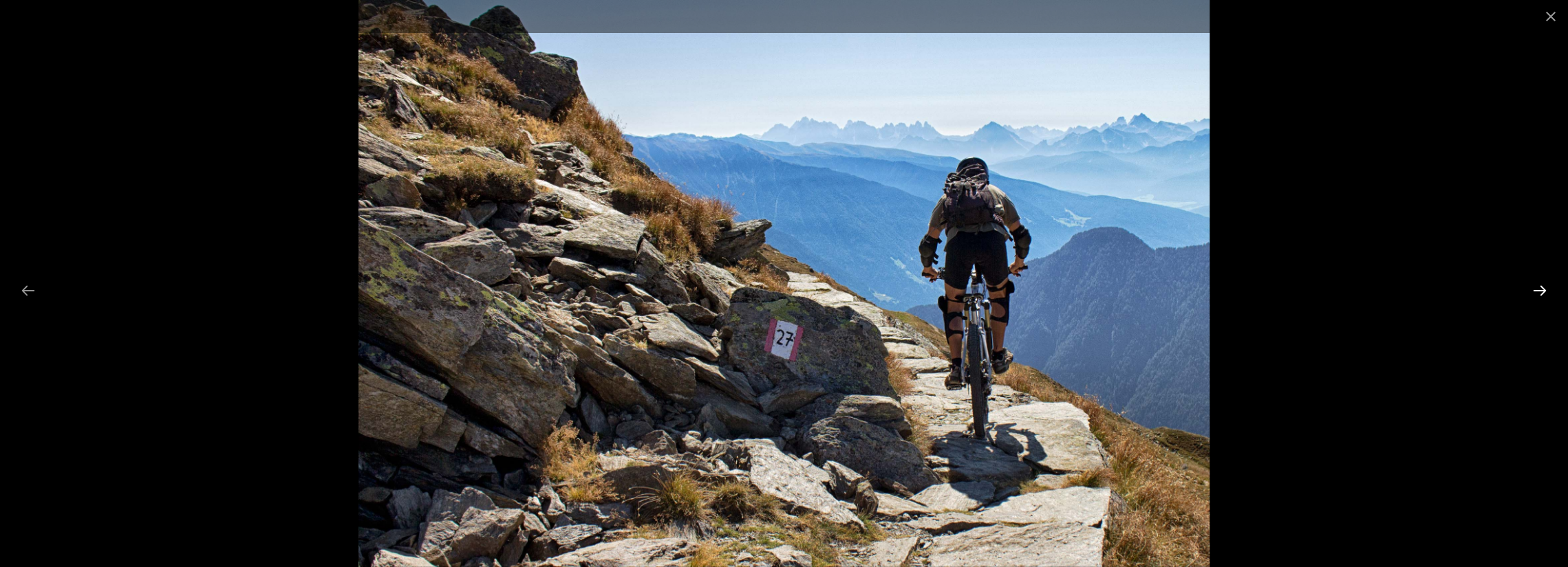
click at [1541, 292] on button "Next slide" at bounding box center [1540, 291] width 29 height 27
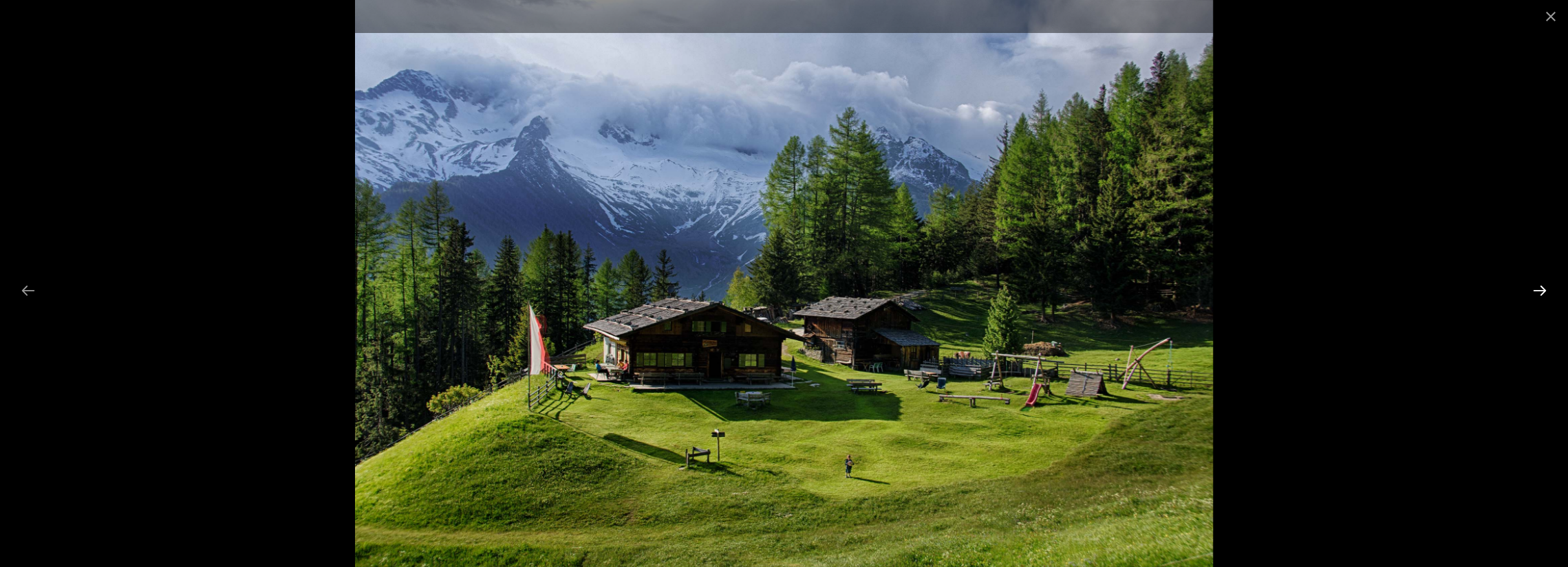
click at [1541, 292] on button "Next slide" at bounding box center [1540, 291] width 29 height 27
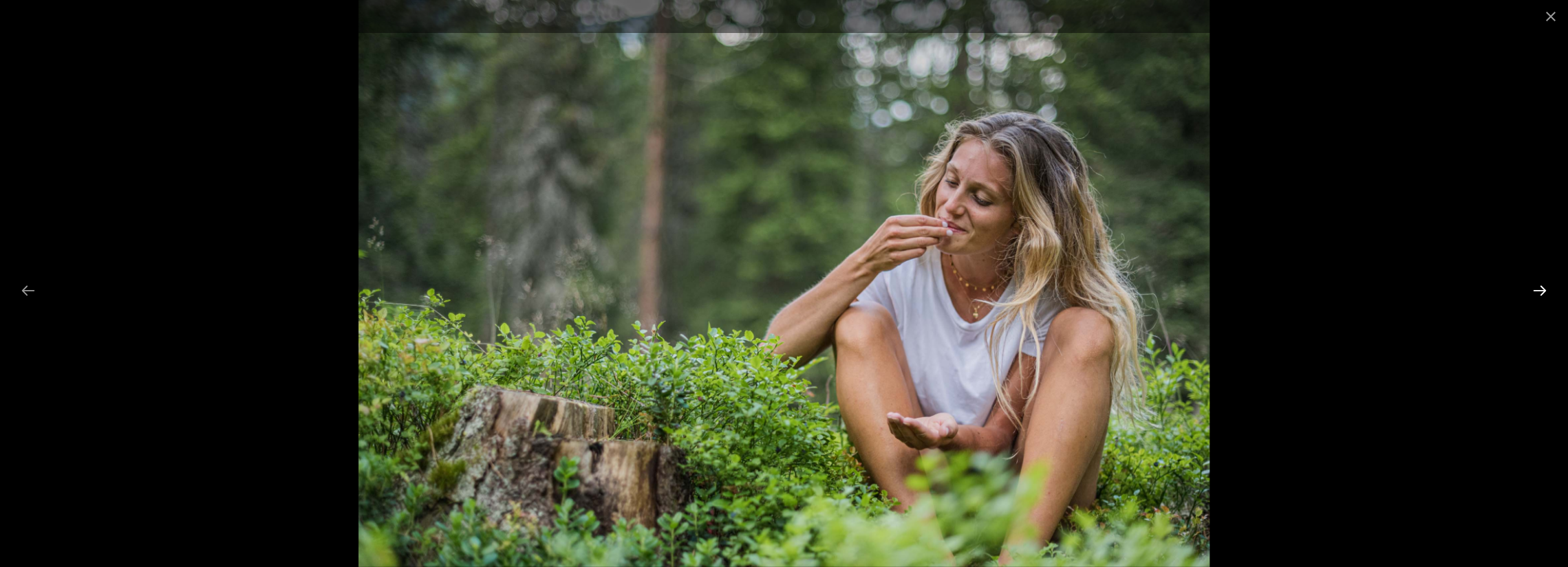
click at [1541, 292] on button "Next slide" at bounding box center [1540, 291] width 29 height 27
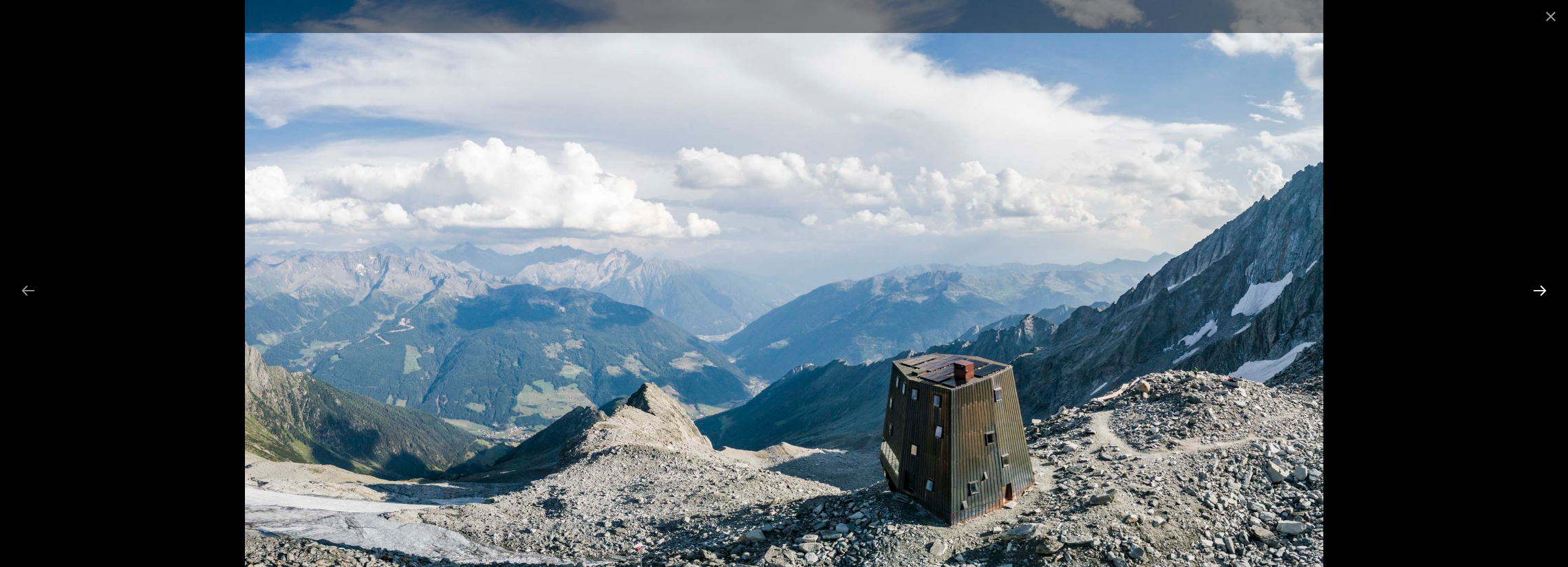
click at [1542, 287] on button "Next slide" at bounding box center [1540, 291] width 29 height 27
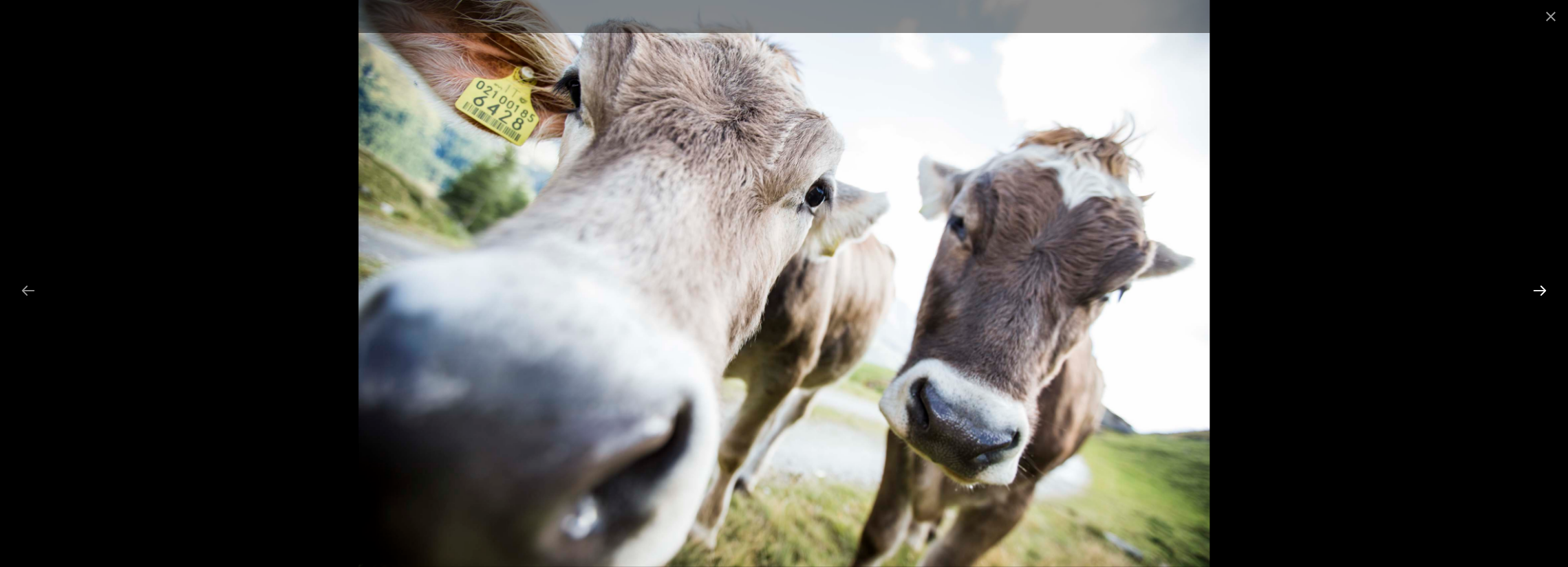
click at [1542, 287] on button "Next slide" at bounding box center [1540, 291] width 29 height 27
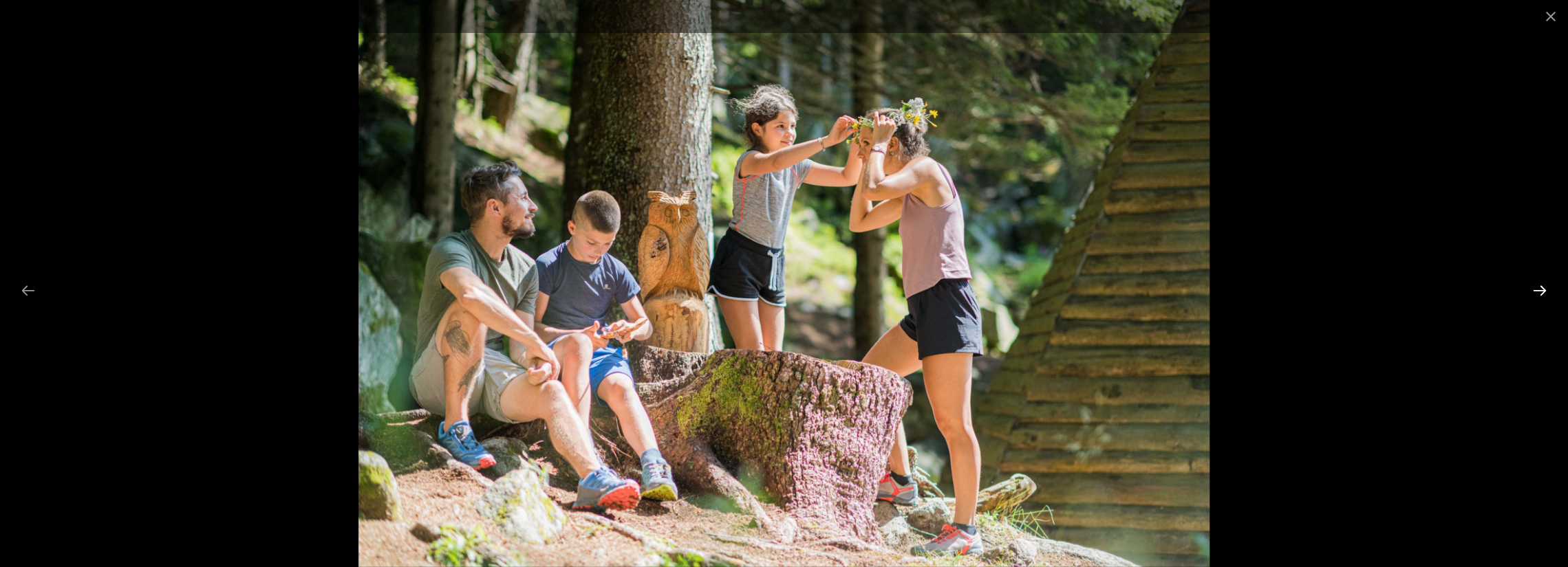
click at [1542, 287] on button "Next slide" at bounding box center [1540, 291] width 29 height 27
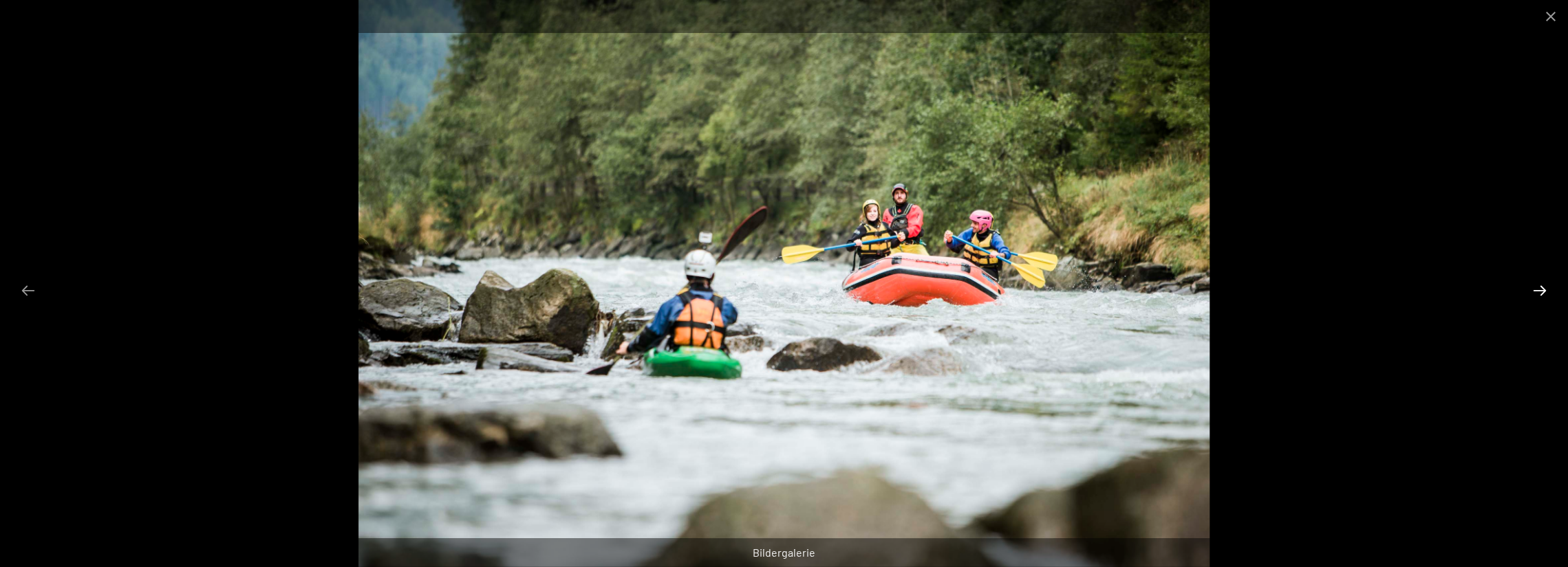
click at [1542, 287] on button "Next slide" at bounding box center [1540, 291] width 29 height 27
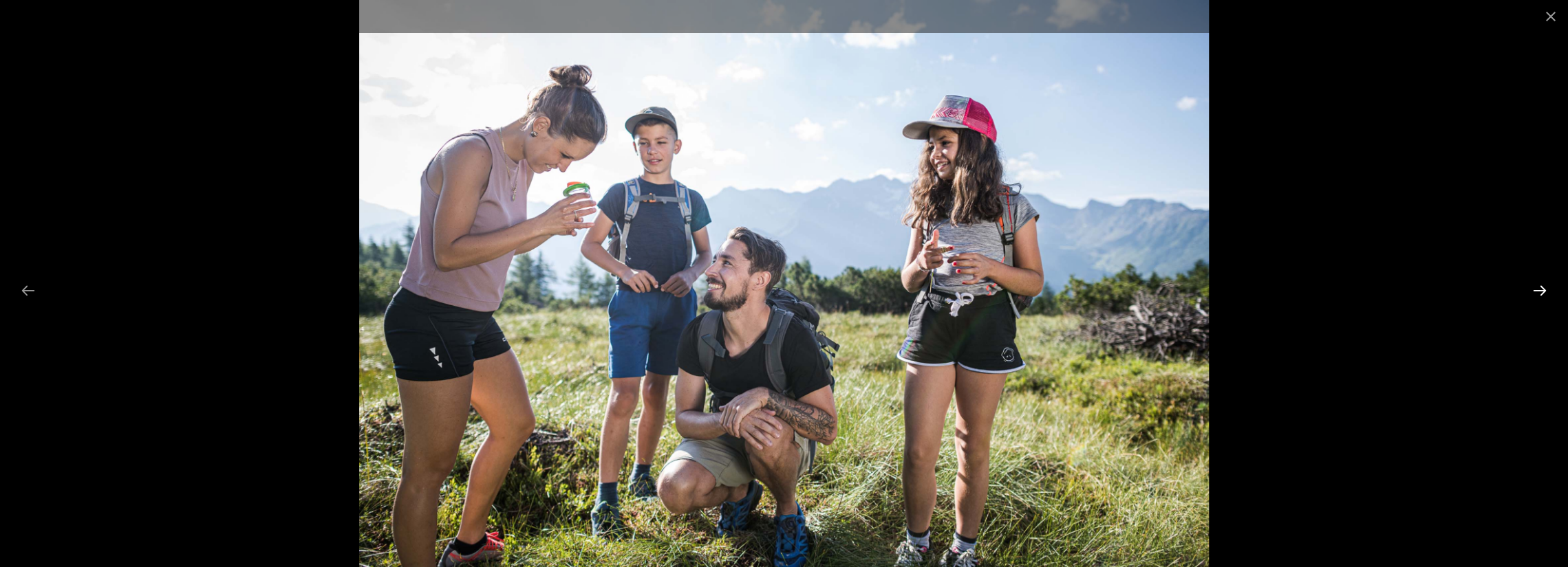
click at [1542, 287] on button "Next slide" at bounding box center [1540, 291] width 29 height 27
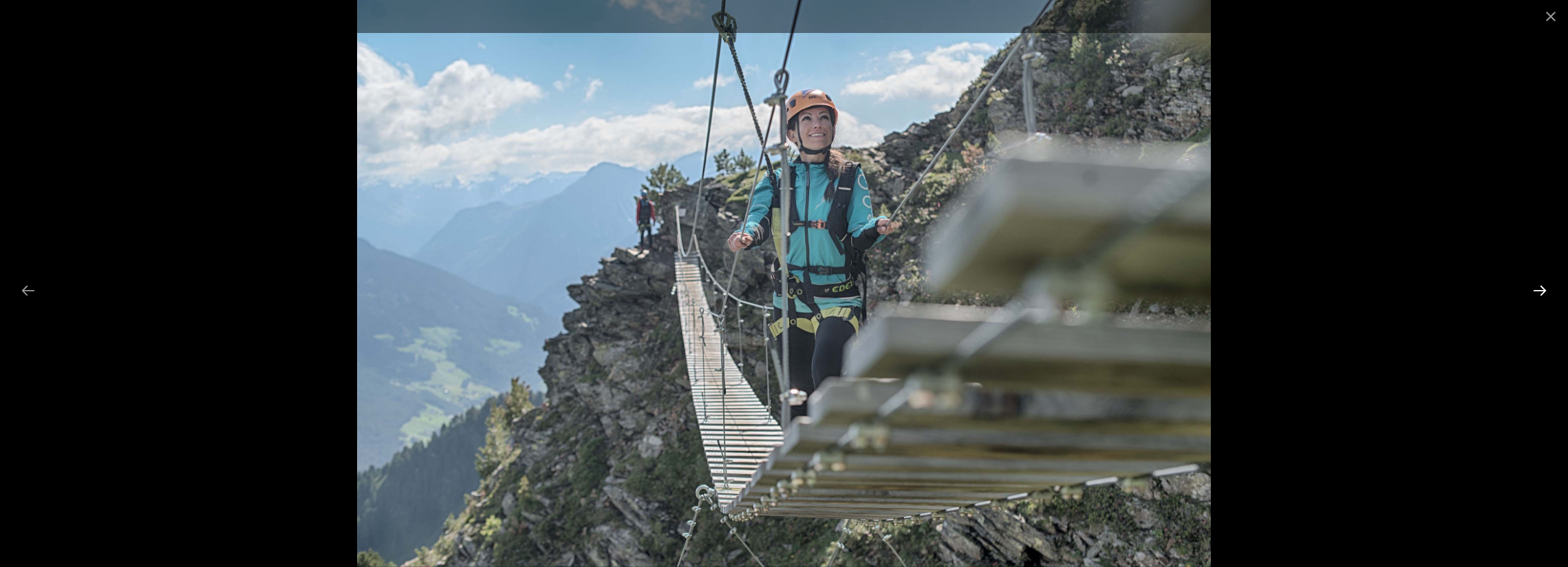
click at [1542, 287] on button "Next slide" at bounding box center [1540, 291] width 29 height 27
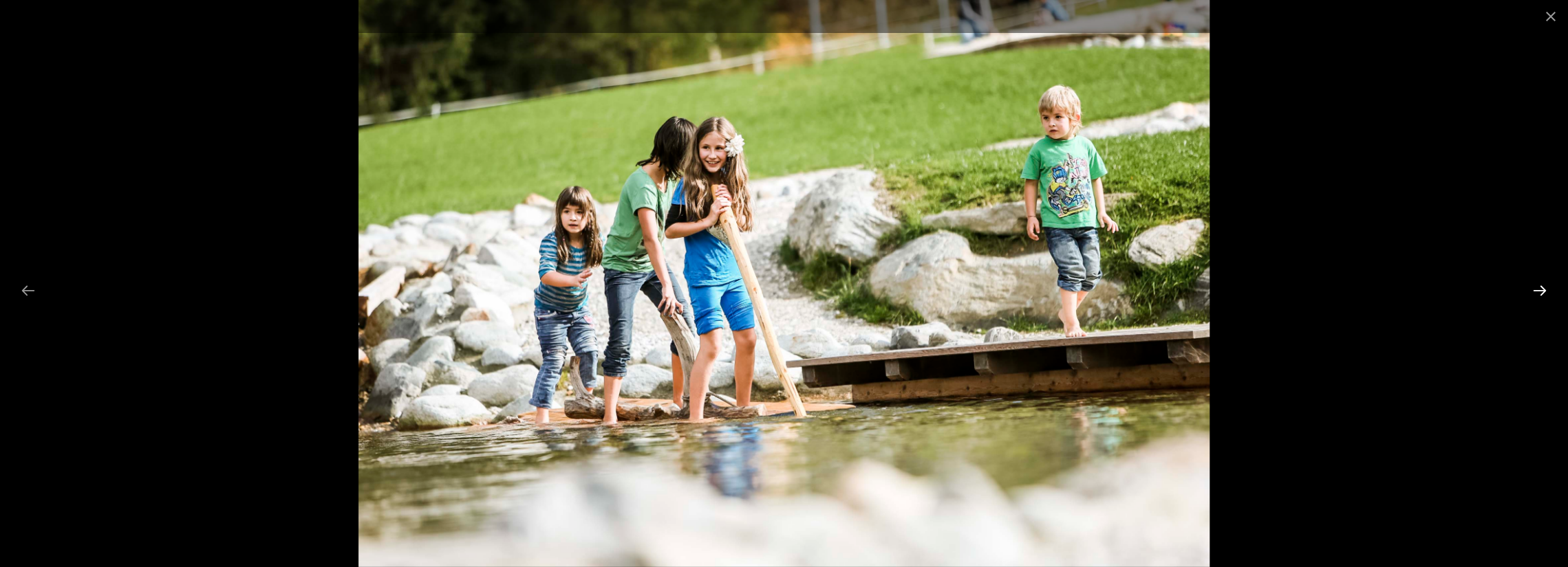
click at [1542, 287] on button "Next slide" at bounding box center [1540, 291] width 29 height 27
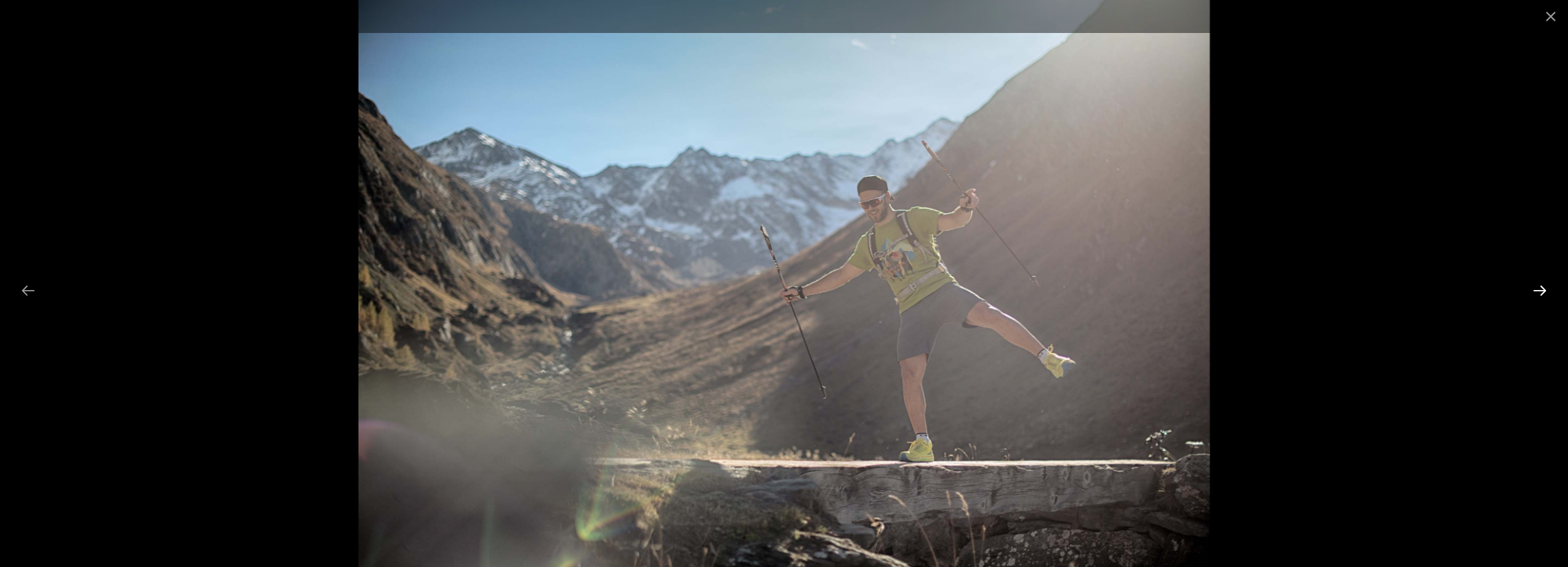
click at [1542, 287] on button "Next slide" at bounding box center [1540, 291] width 29 height 27
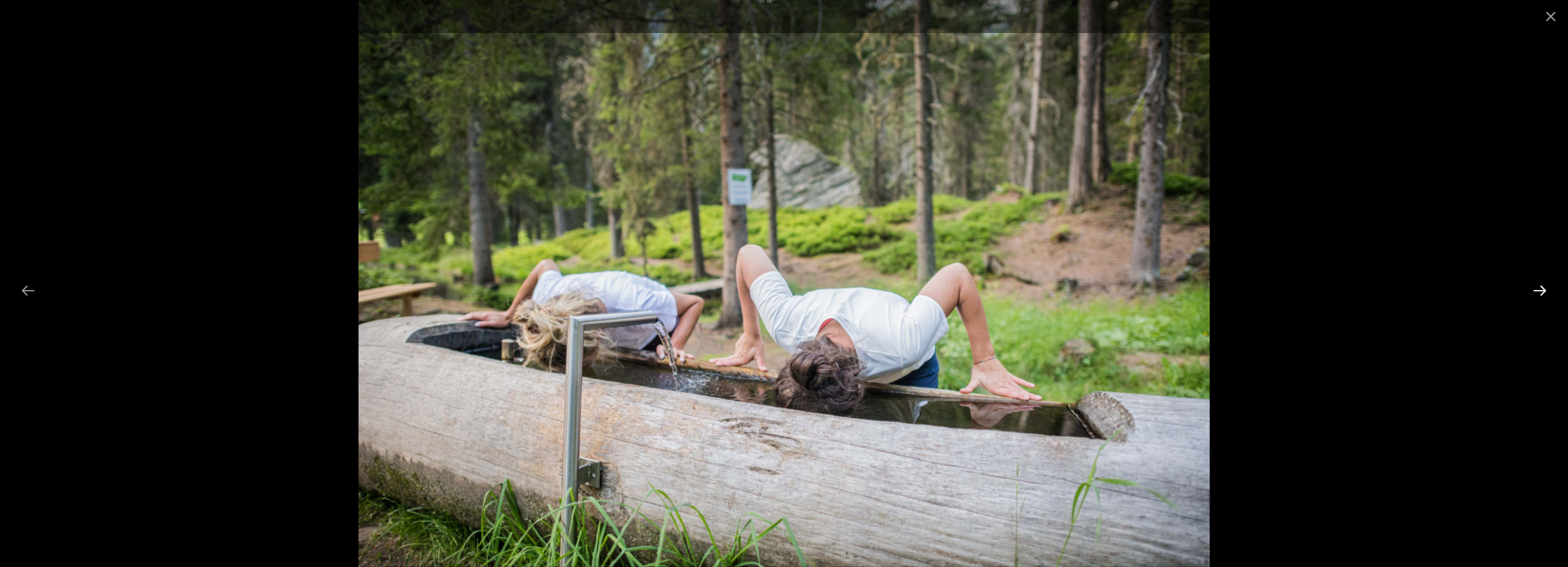
click at [1542, 287] on button "Next slide" at bounding box center [1540, 291] width 29 height 27
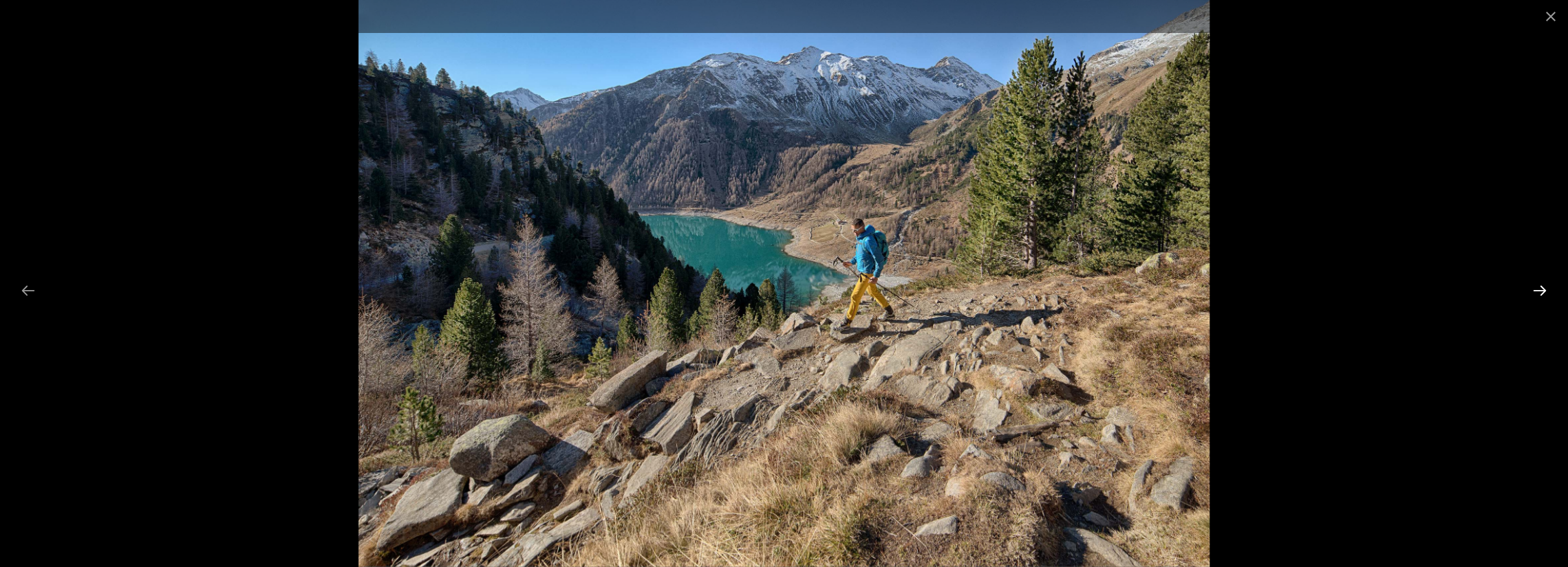
click at [1542, 287] on button "Next slide" at bounding box center [1540, 291] width 29 height 27
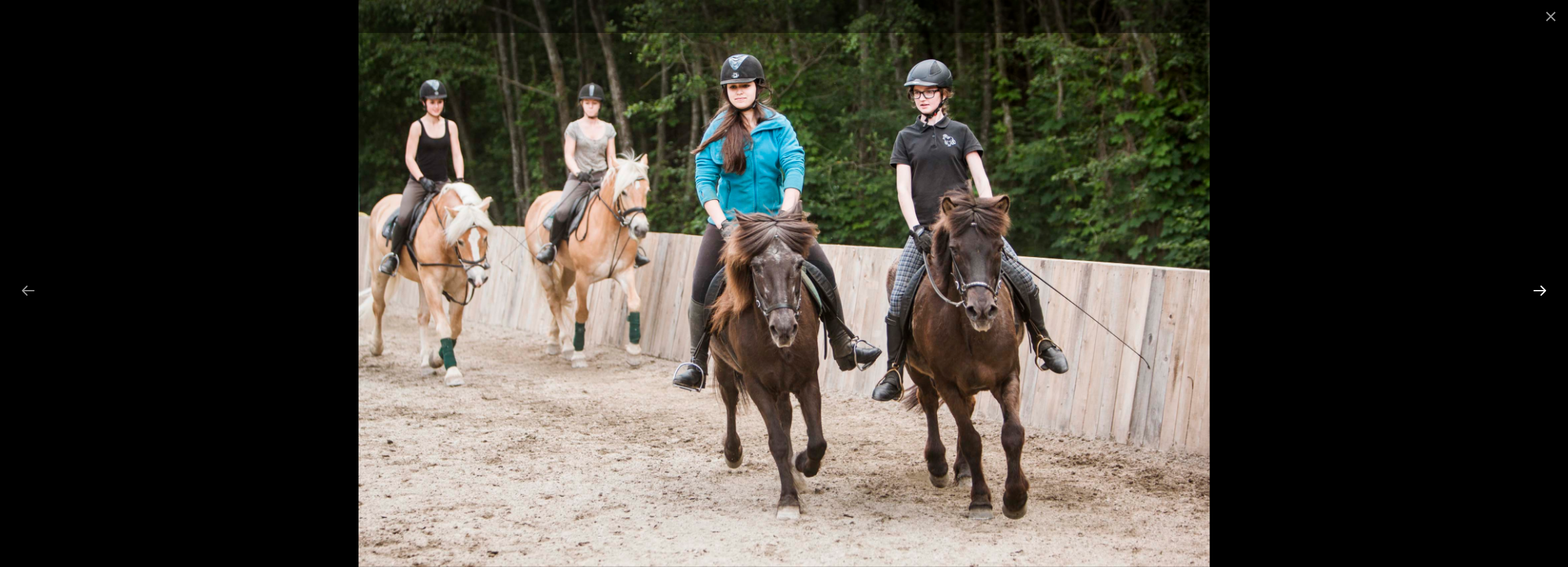
click at [1542, 287] on button "Next slide" at bounding box center [1540, 291] width 29 height 27
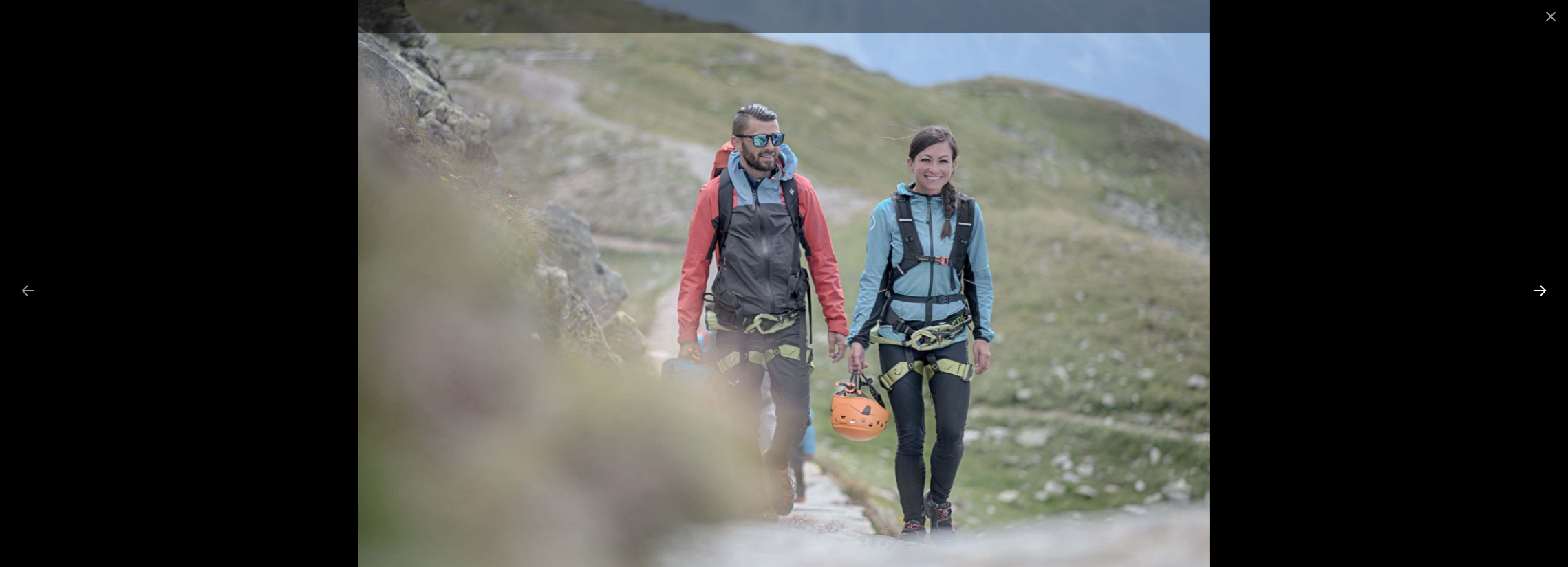
click at [1542, 287] on button "Next slide" at bounding box center [1540, 291] width 29 height 27
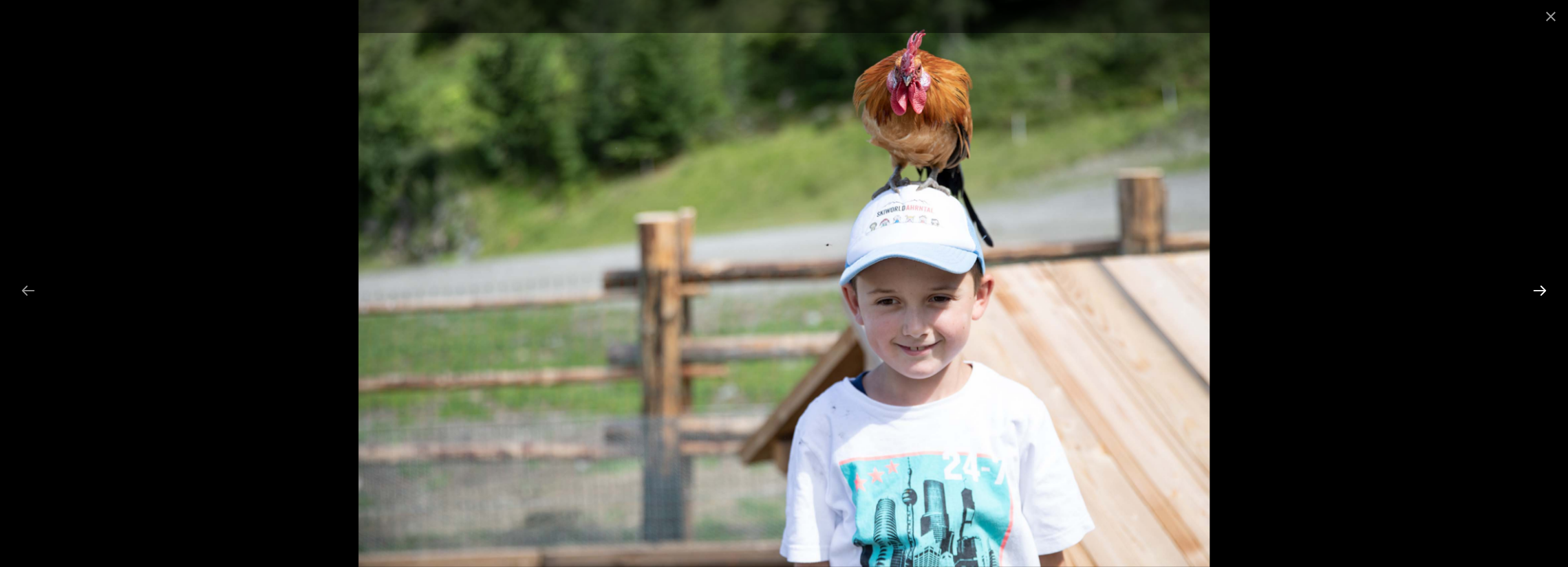
click at [1542, 287] on button "Next slide" at bounding box center [1540, 291] width 29 height 27
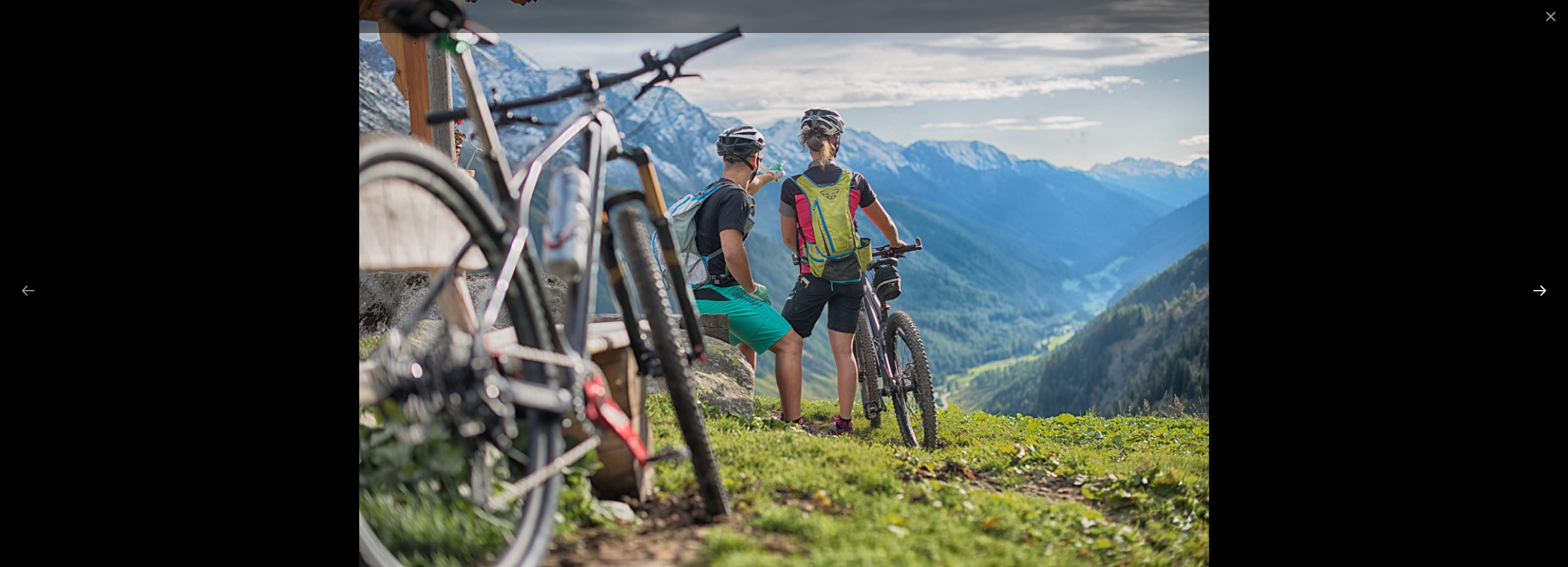
click at [1542, 287] on button "Next slide" at bounding box center [1540, 291] width 29 height 27
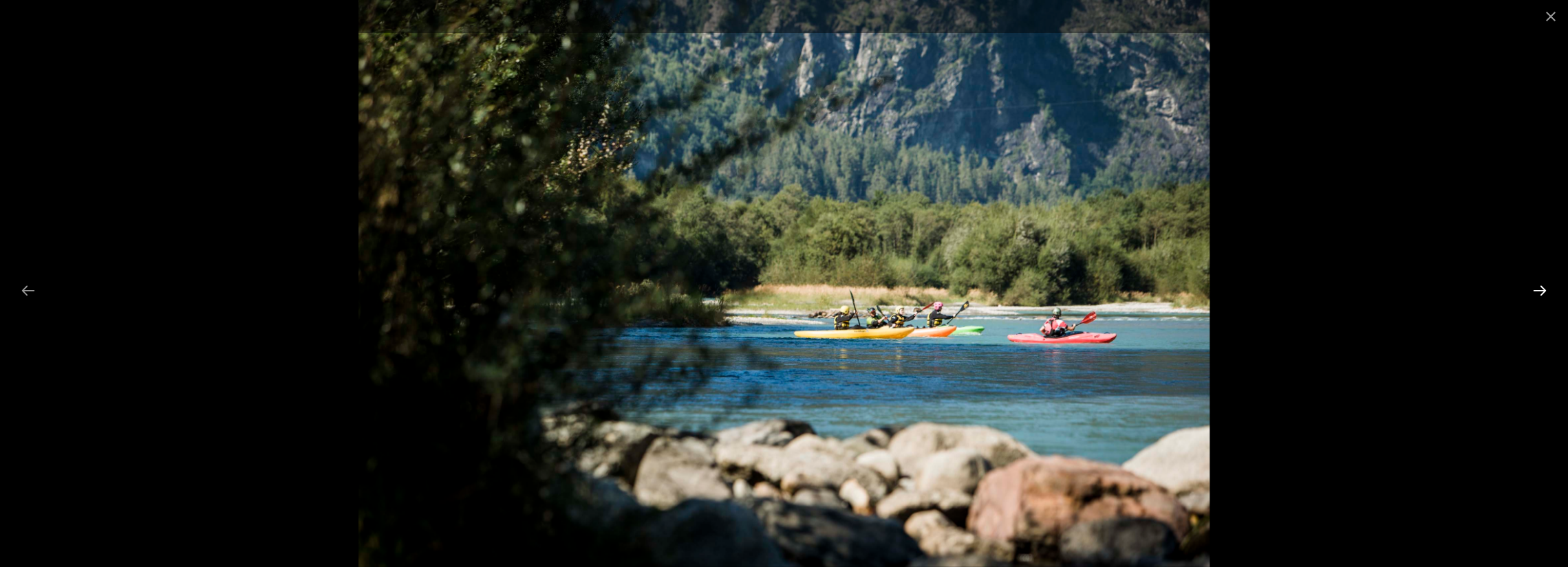
click at [1542, 287] on button "Next slide" at bounding box center [1540, 291] width 29 height 27
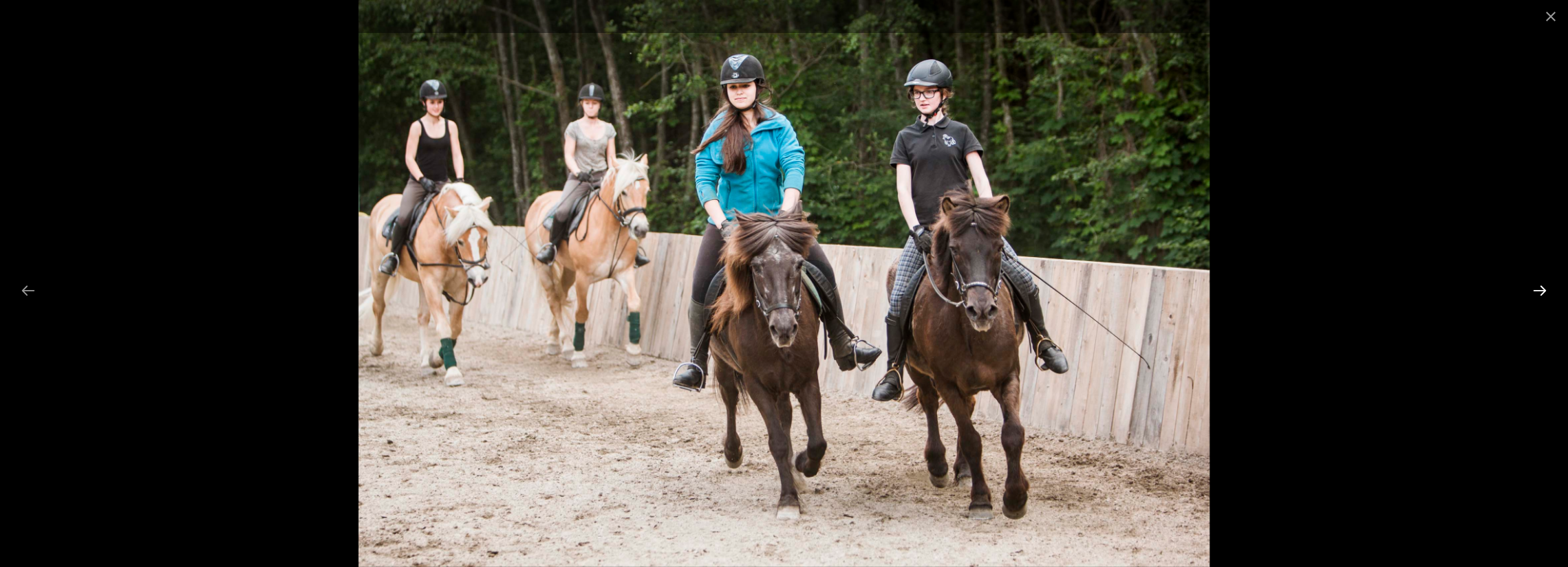
click at [1542, 287] on button "Next slide" at bounding box center [1540, 291] width 29 height 27
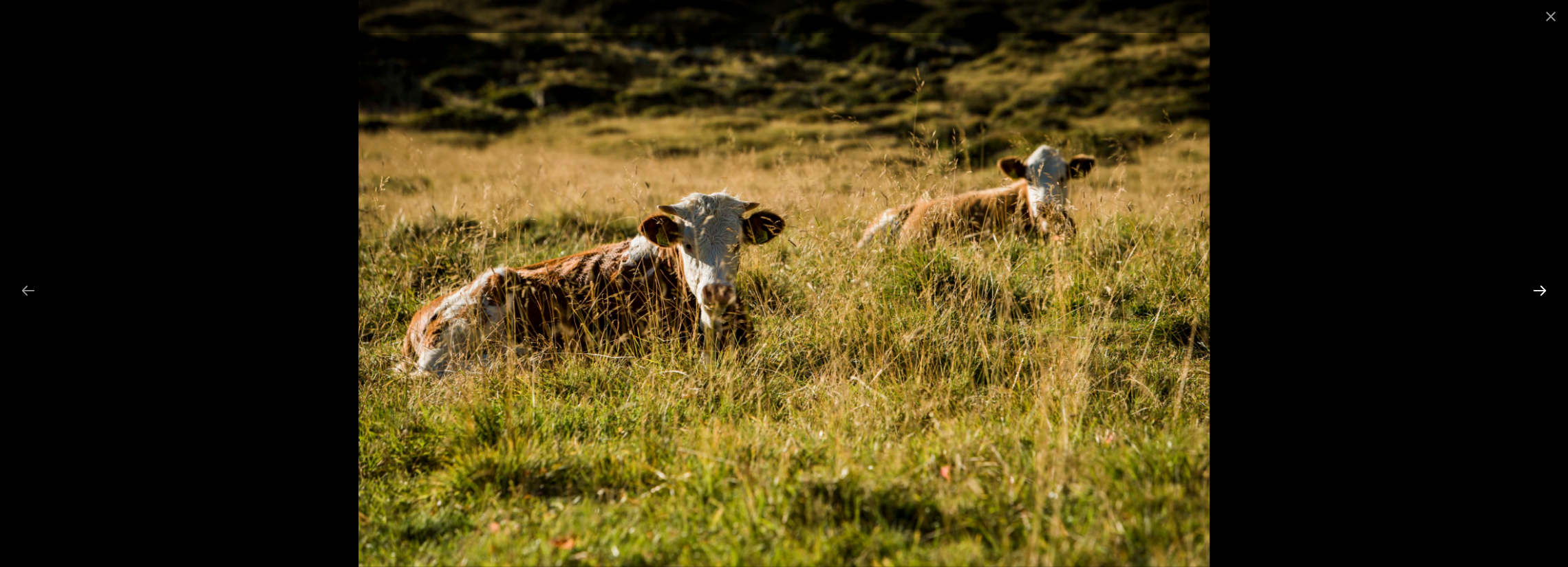
click at [1542, 287] on button "Next slide" at bounding box center [1540, 291] width 29 height 27
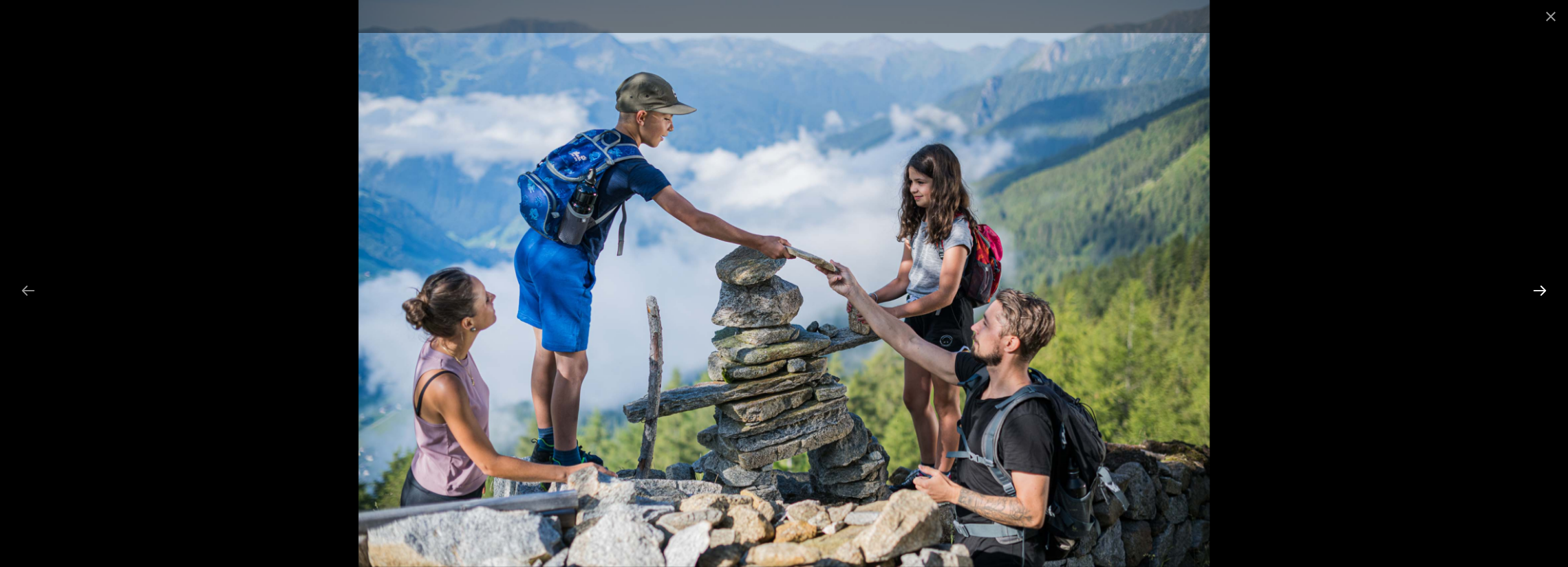
click at [1542, 287] on button "Next slide" at bounding box center [1540, 291] width 29 height 27
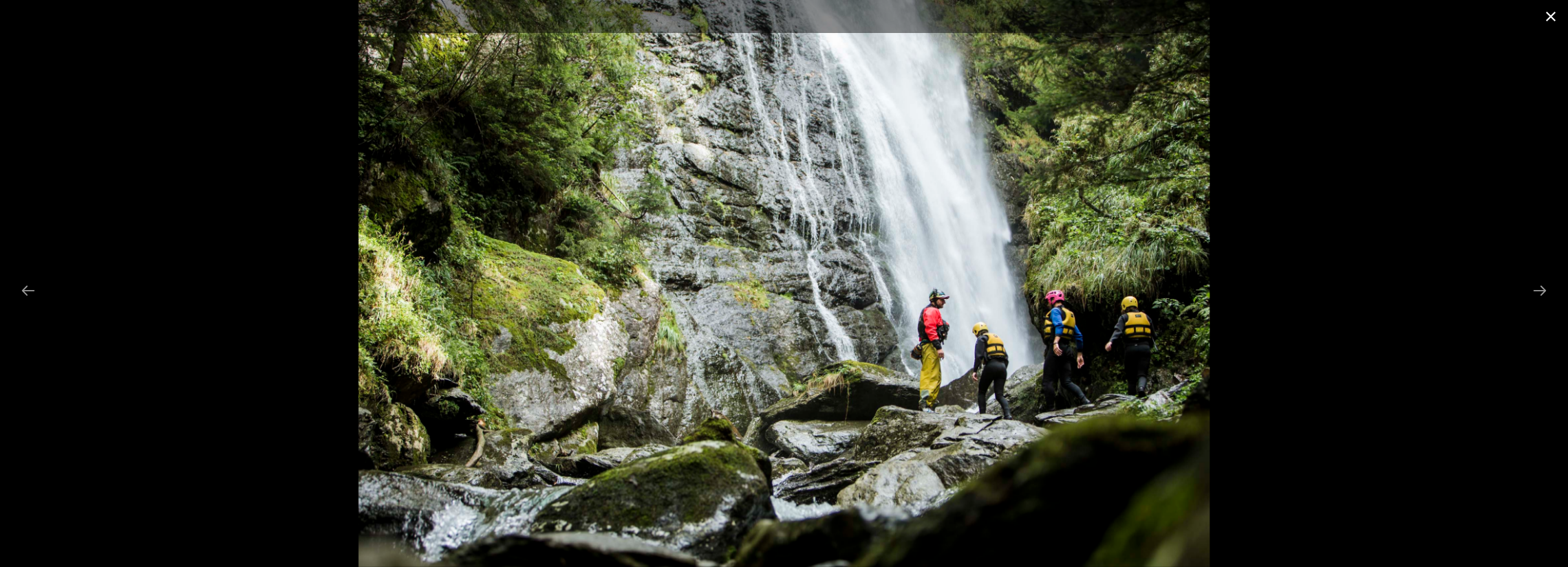
click at [1551, 17] on button "Close gallery" at bounding box center [1551, 16] width 34 height 32
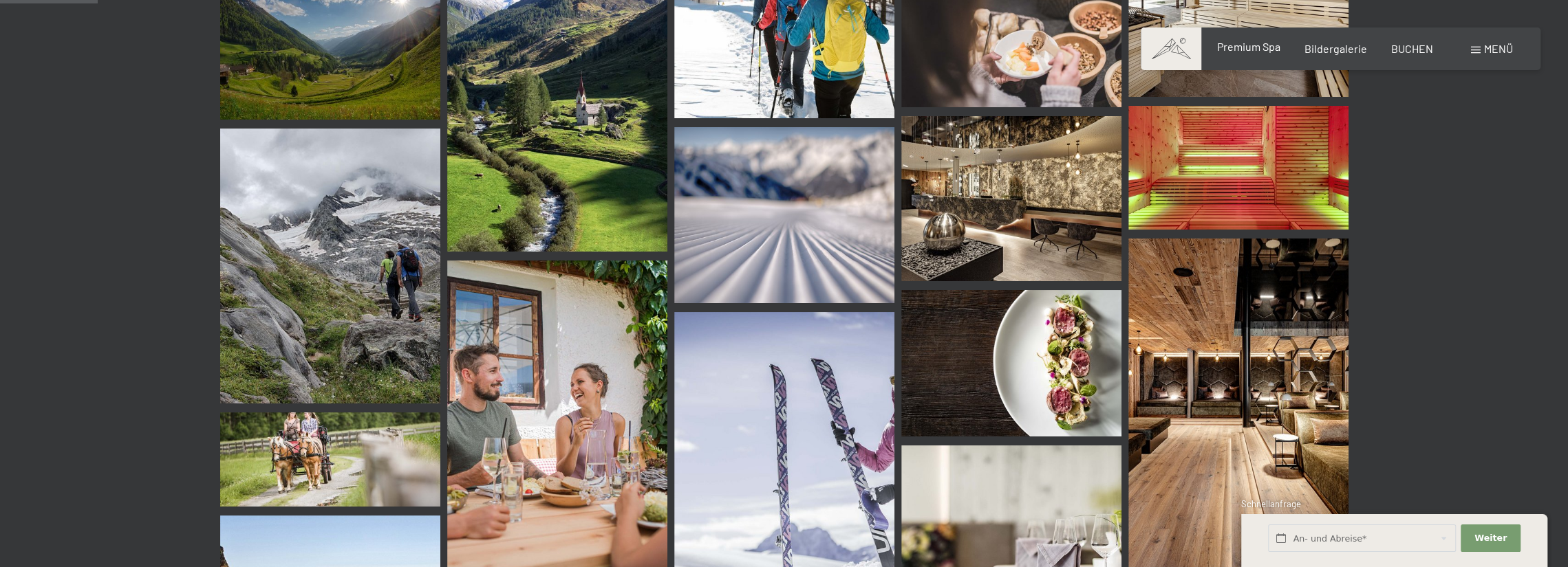
click at [1261, 45] on span "Premium Spa" at bounding box center [1248, 47] width 63 height 13
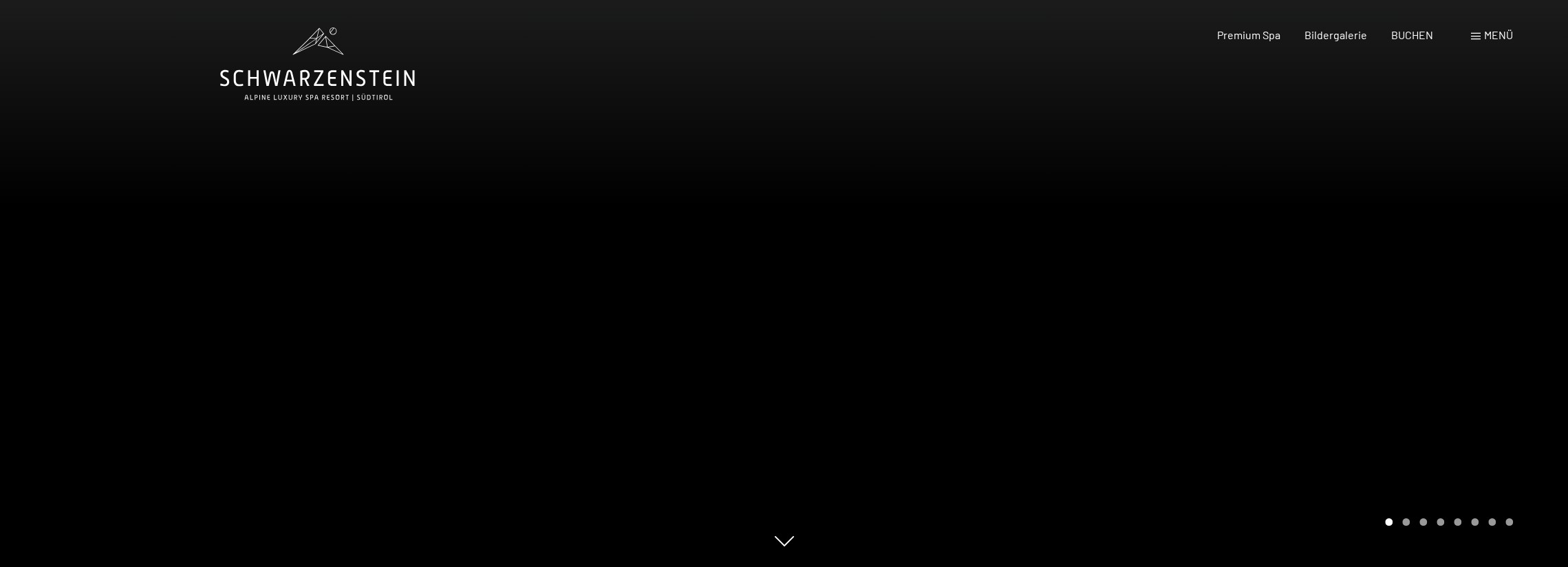
click at [1263, 271] on div at bounding box center [1176, 283] width 784 height 567
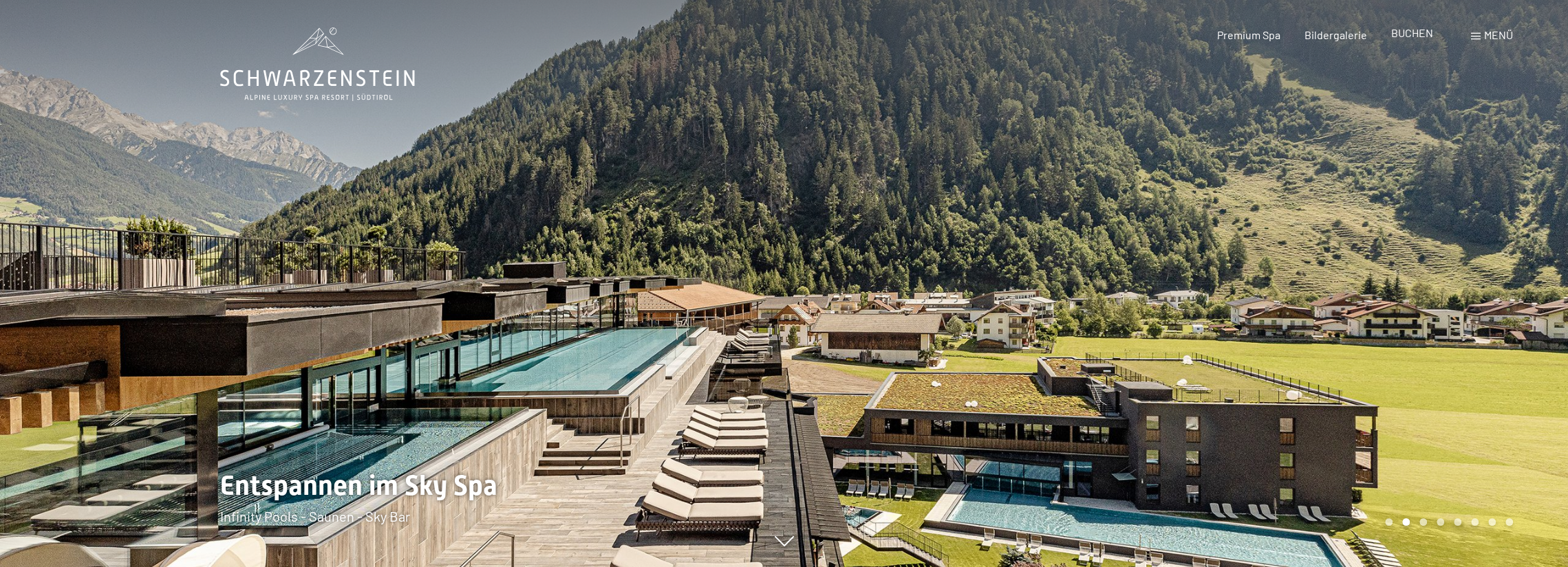
click at [1413, 32] on span "BUCHEN" at bounding box center [1412, 32] width 42 height 13
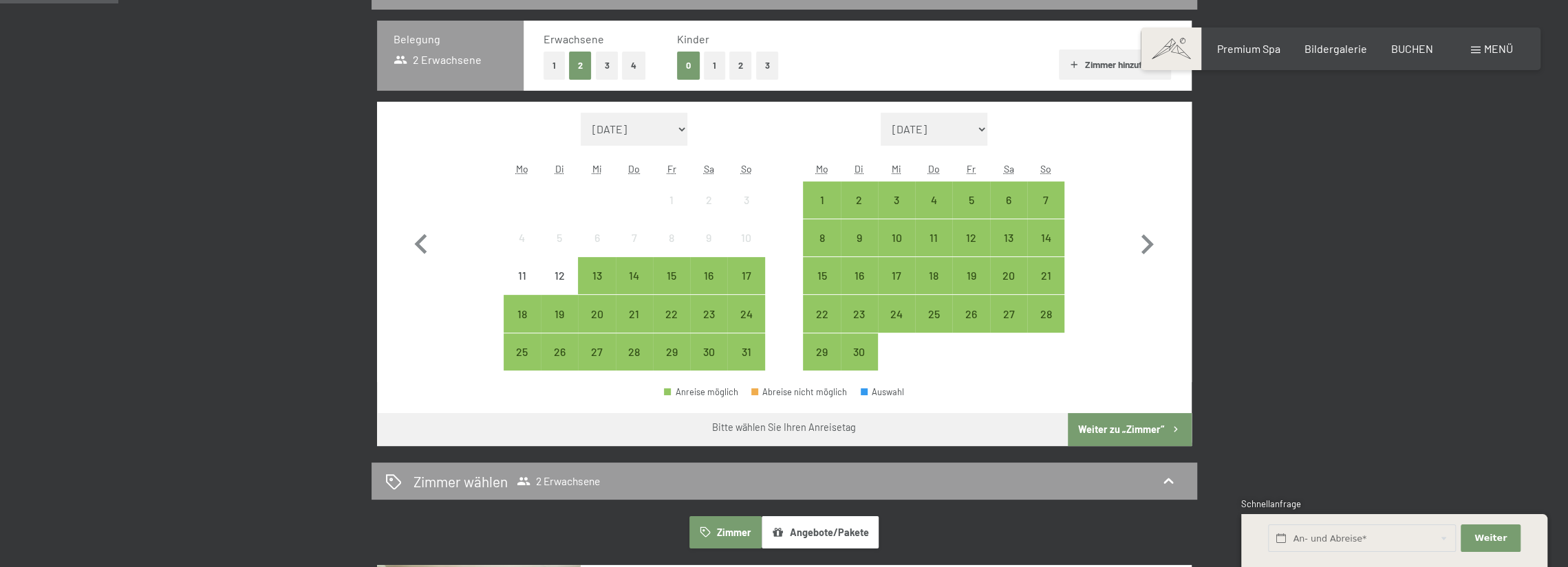
scroll to position [360, 0]
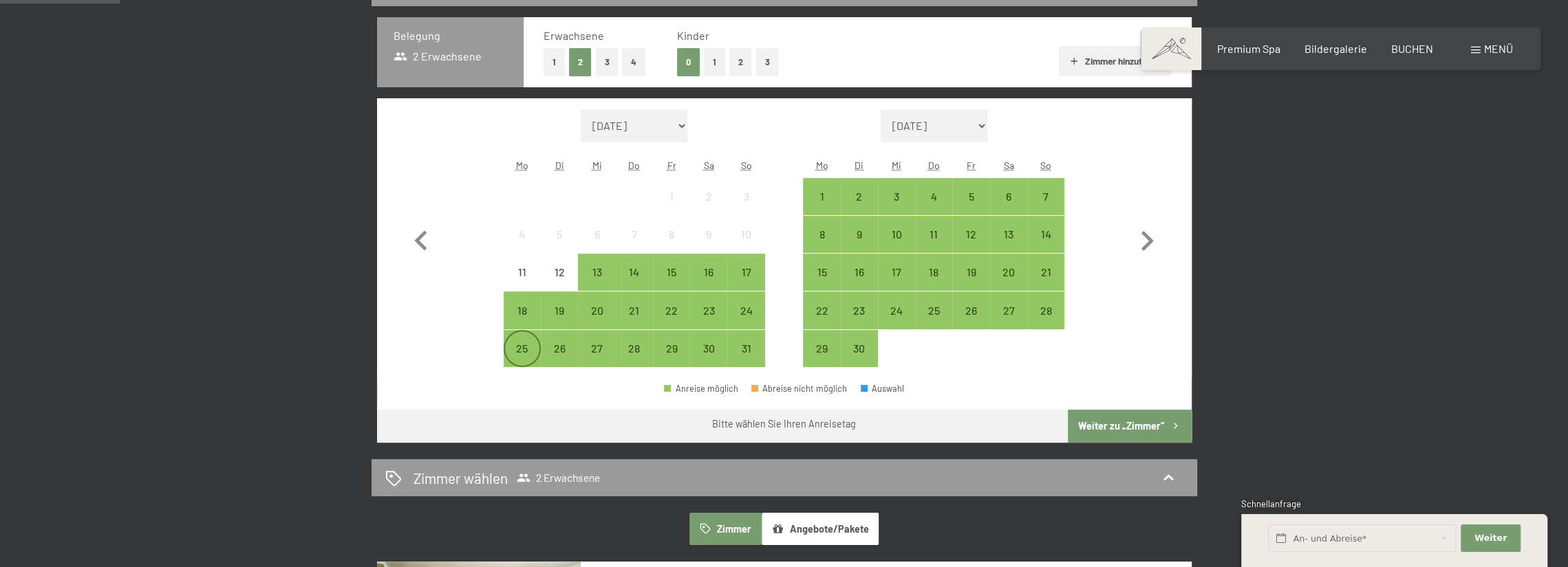
click at [522, 351] on div "25" at bounding box center [522, 360] width 34 height 34
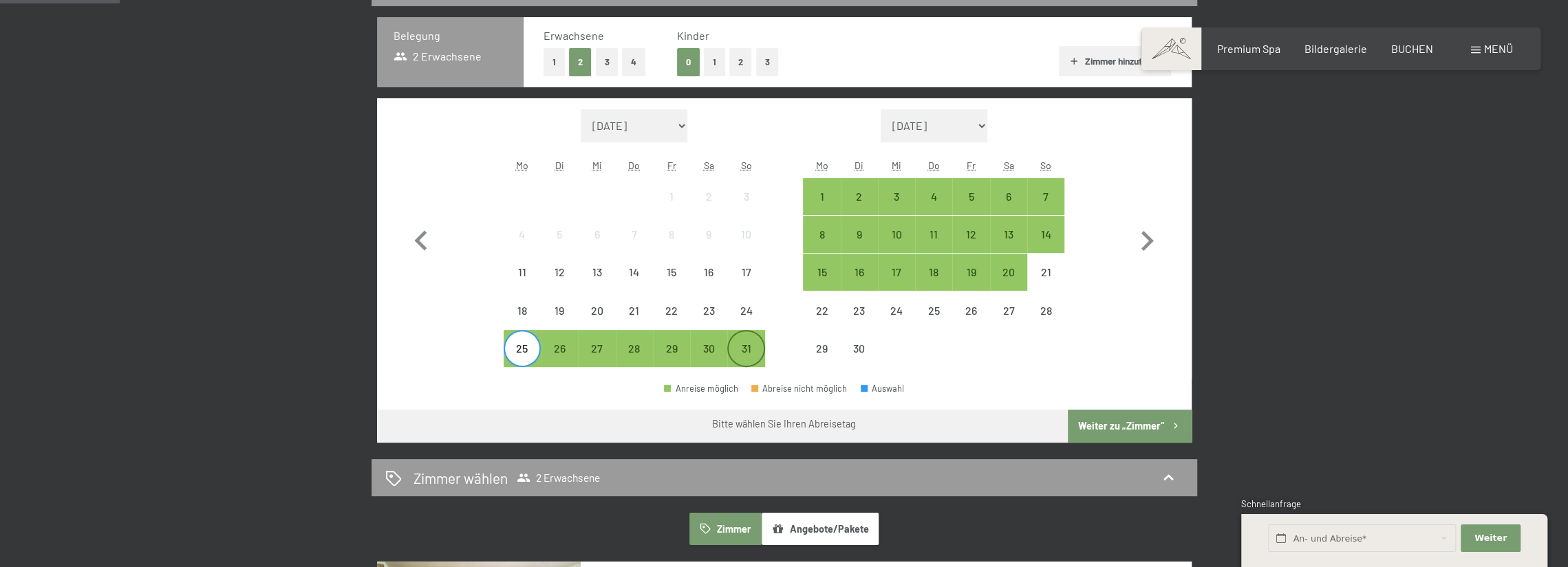
click at [745, 356] on div "31" at bounding box center [745, 360] width 34 height 34
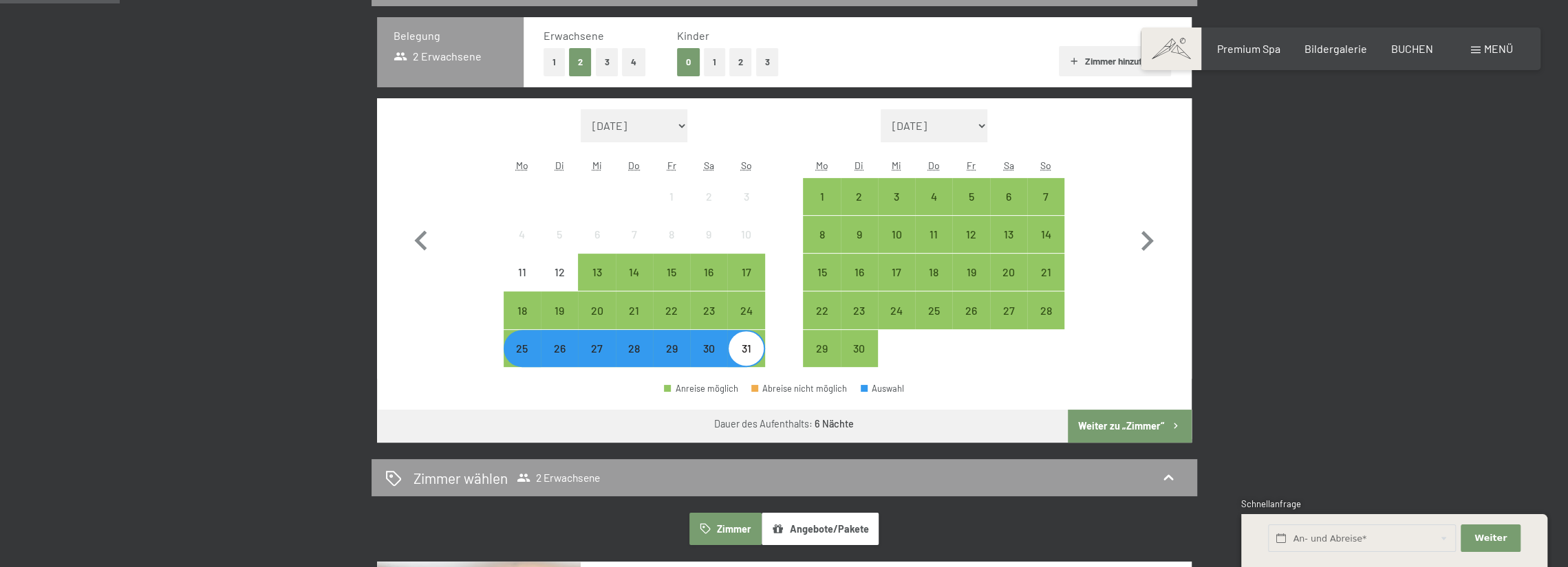
click at [1111, 420] on button "Weiter zu „Zimmer“" at bounding box center [1130, 426] width 123 height 33
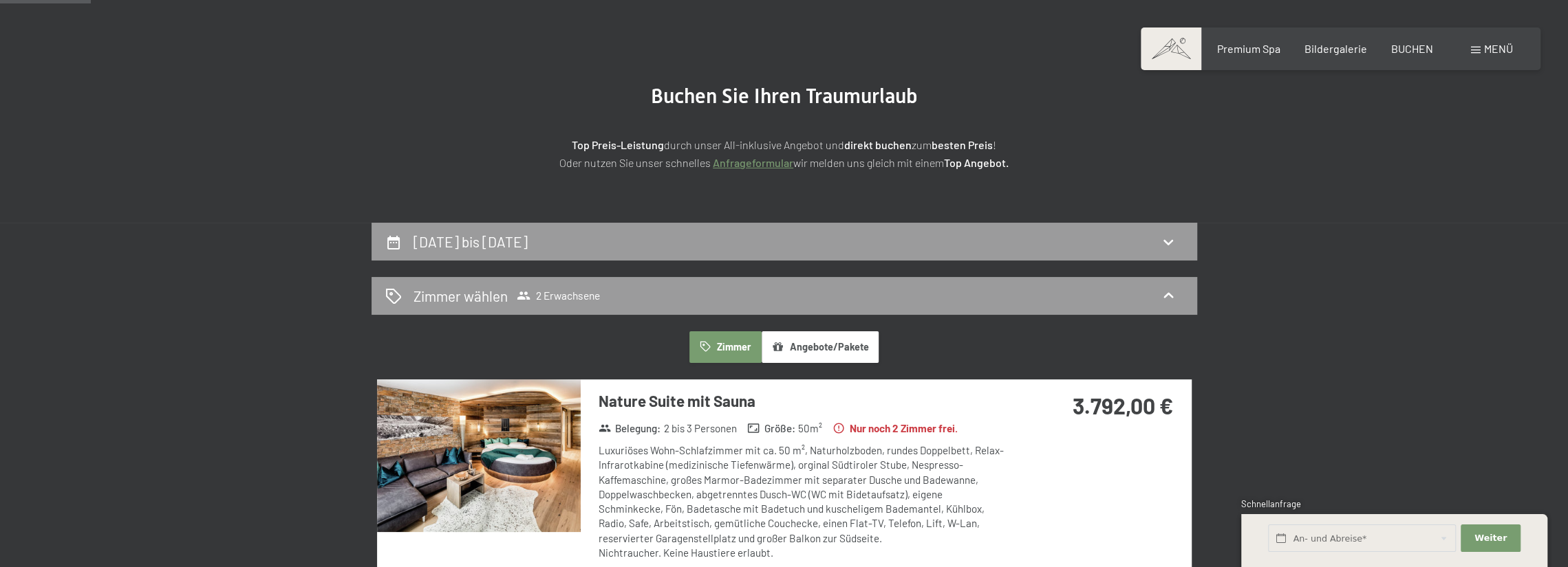
scroll to position [105, 0]
click at [712, 341] on button "Zimmer" at bounding box center [725, 348] width 72 height 32
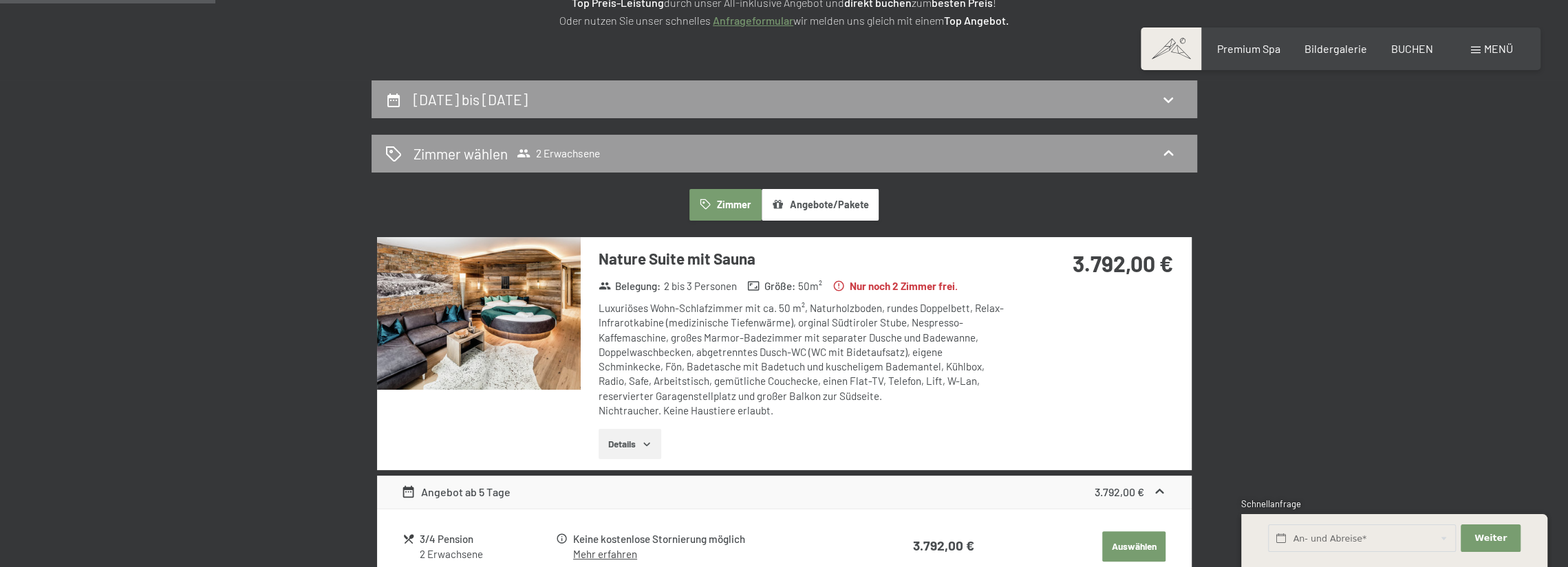
scroll to position [251, 0]
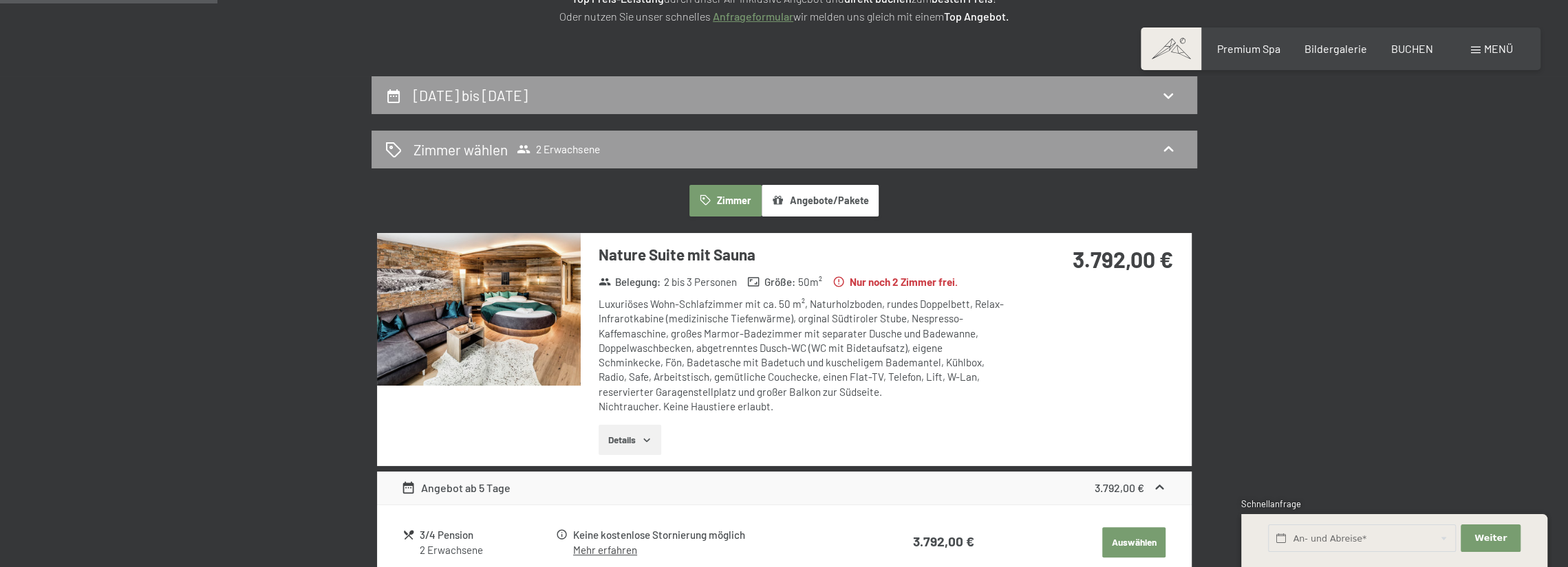
click at [655, 443] on button "Details" at bounding box center [629, 440] width 62 height 30
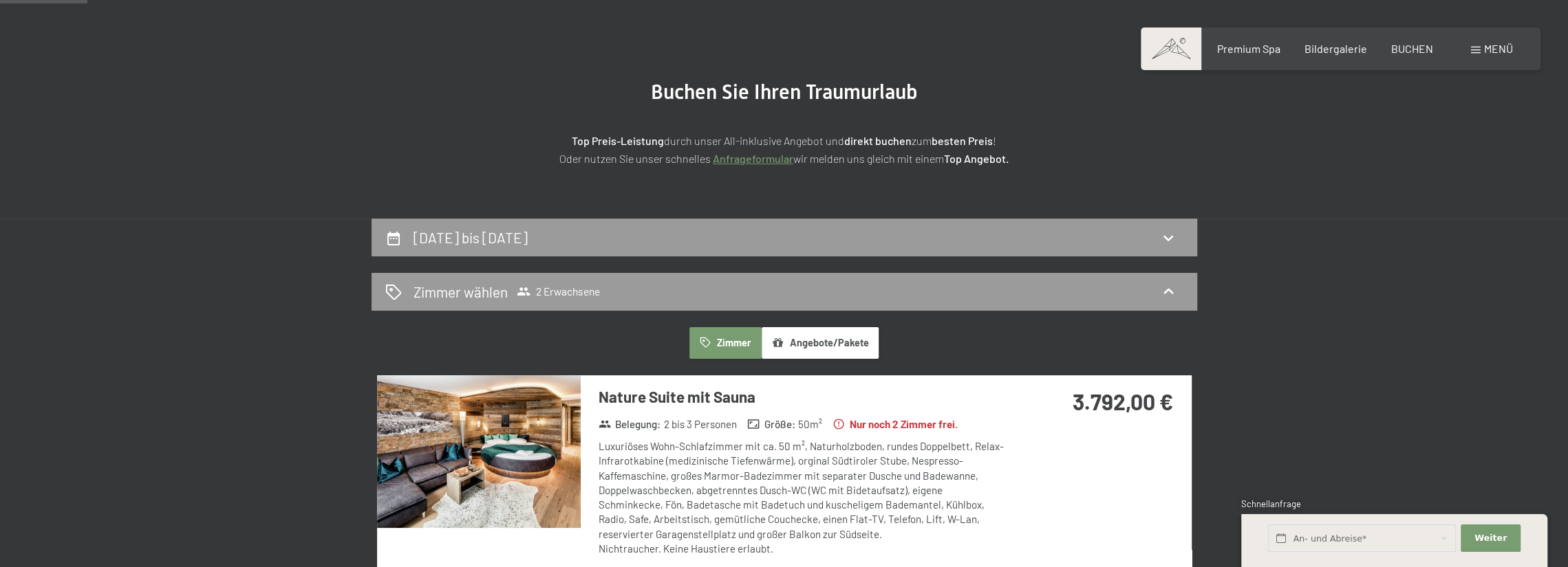
scroll to position [0, 0]
